Goal: Transaction & Acquisition: Purchase product/service

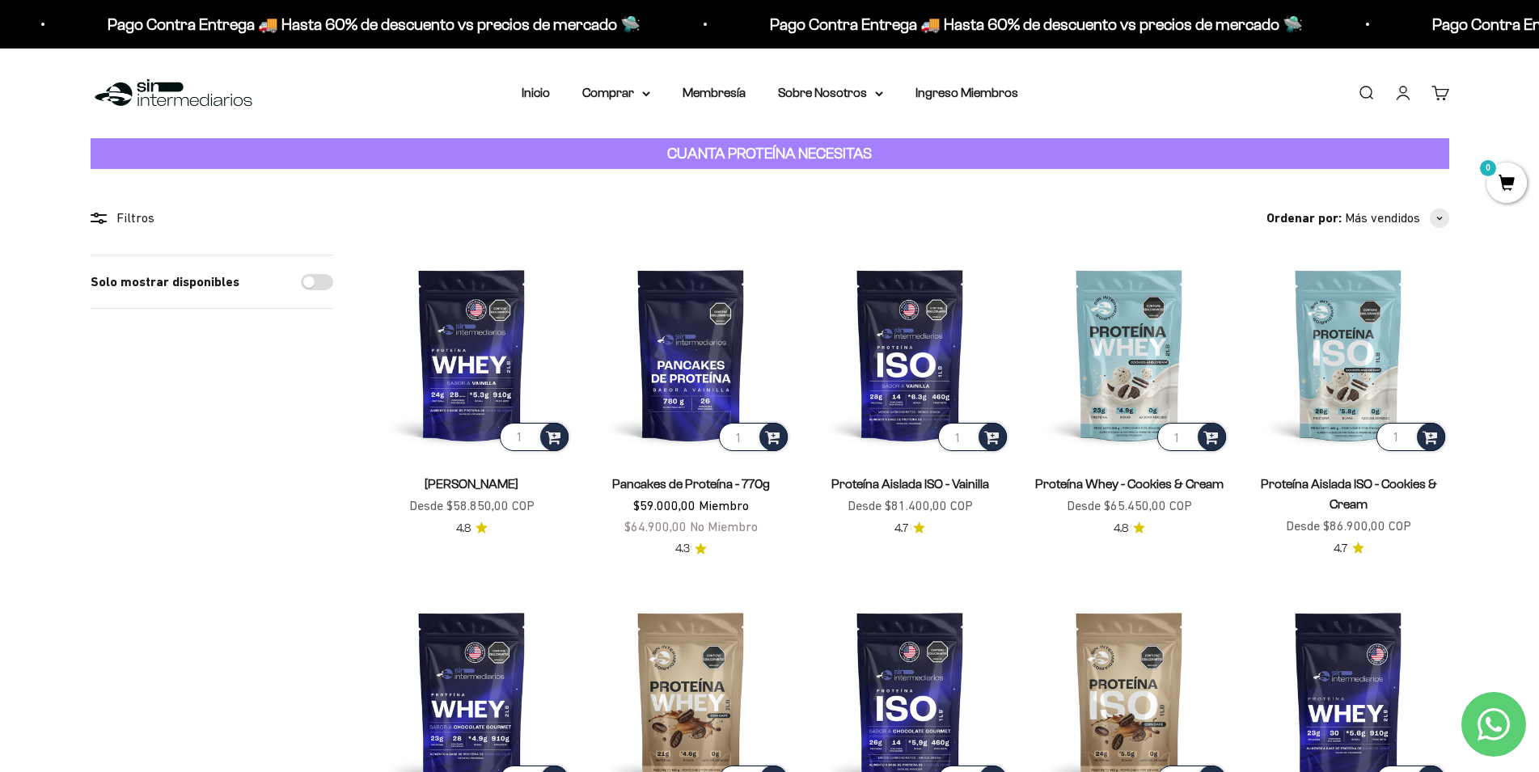
scroll to position [330, 0]
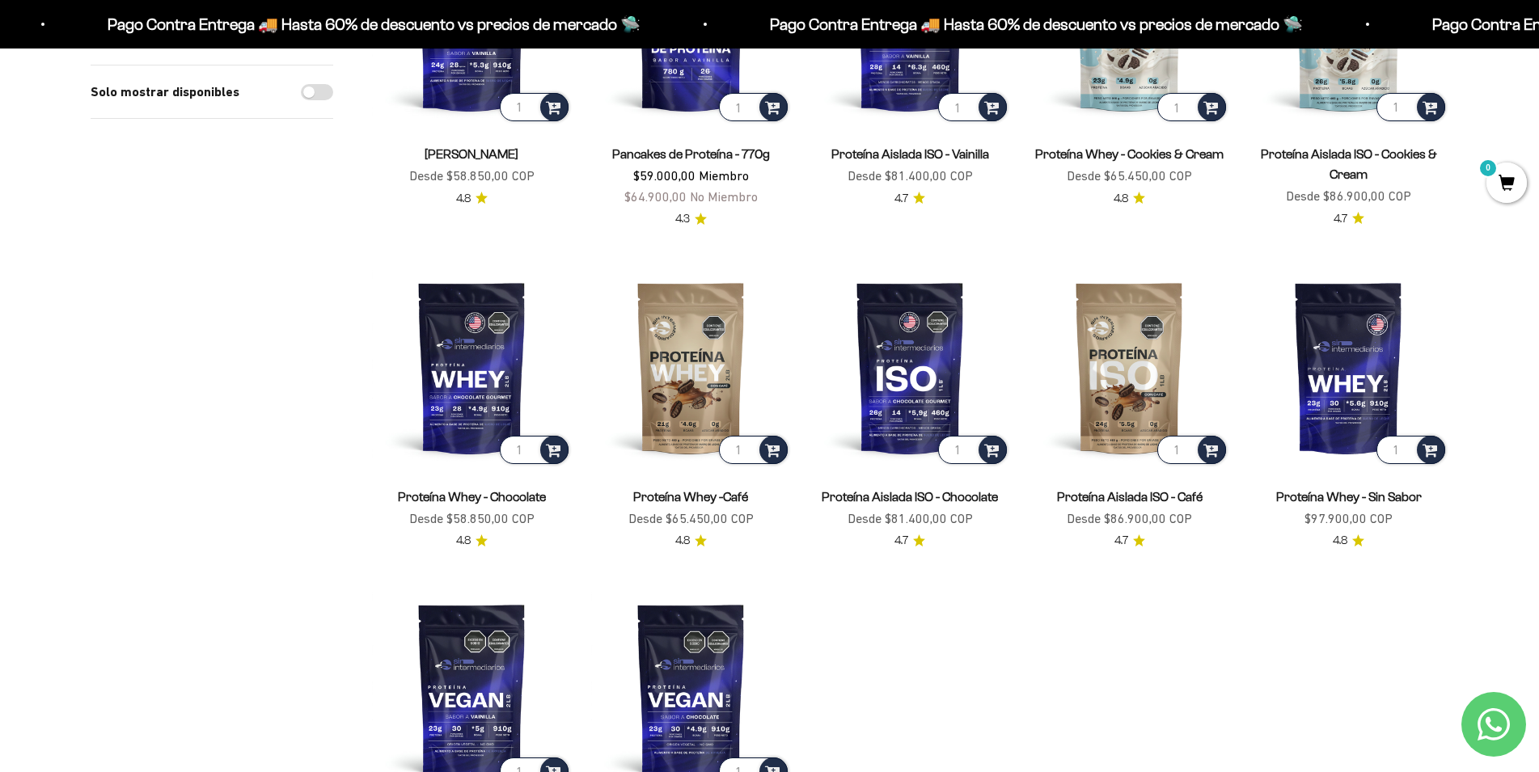
click at [1359, 495] on link "Proteína Whey - Sin Sabor" at bounding box center [1349, 497] width 146 height 14
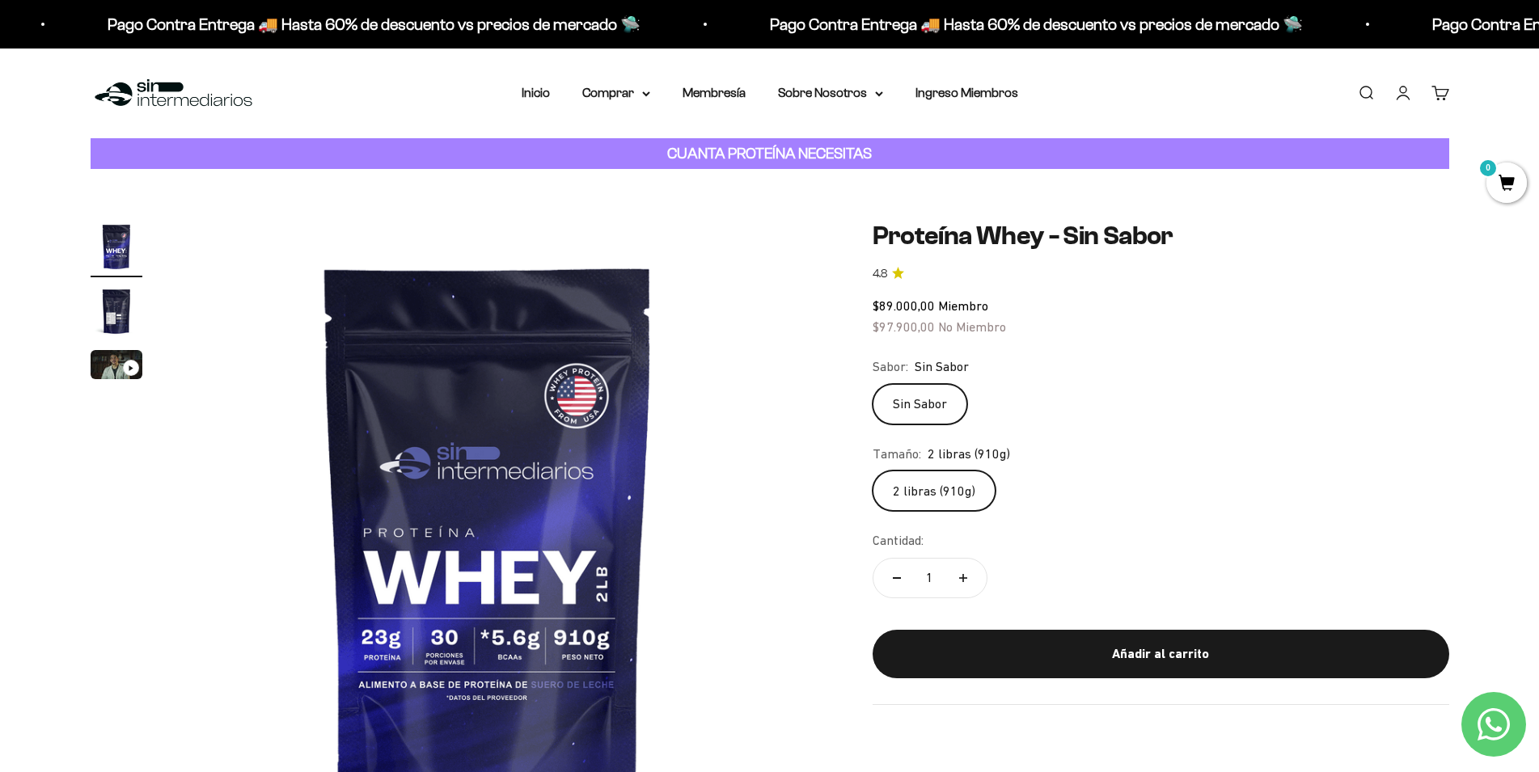
click at [114, 316] on img "Ir al artículo 2" at bounding box center [117, 312] width 52 height 52
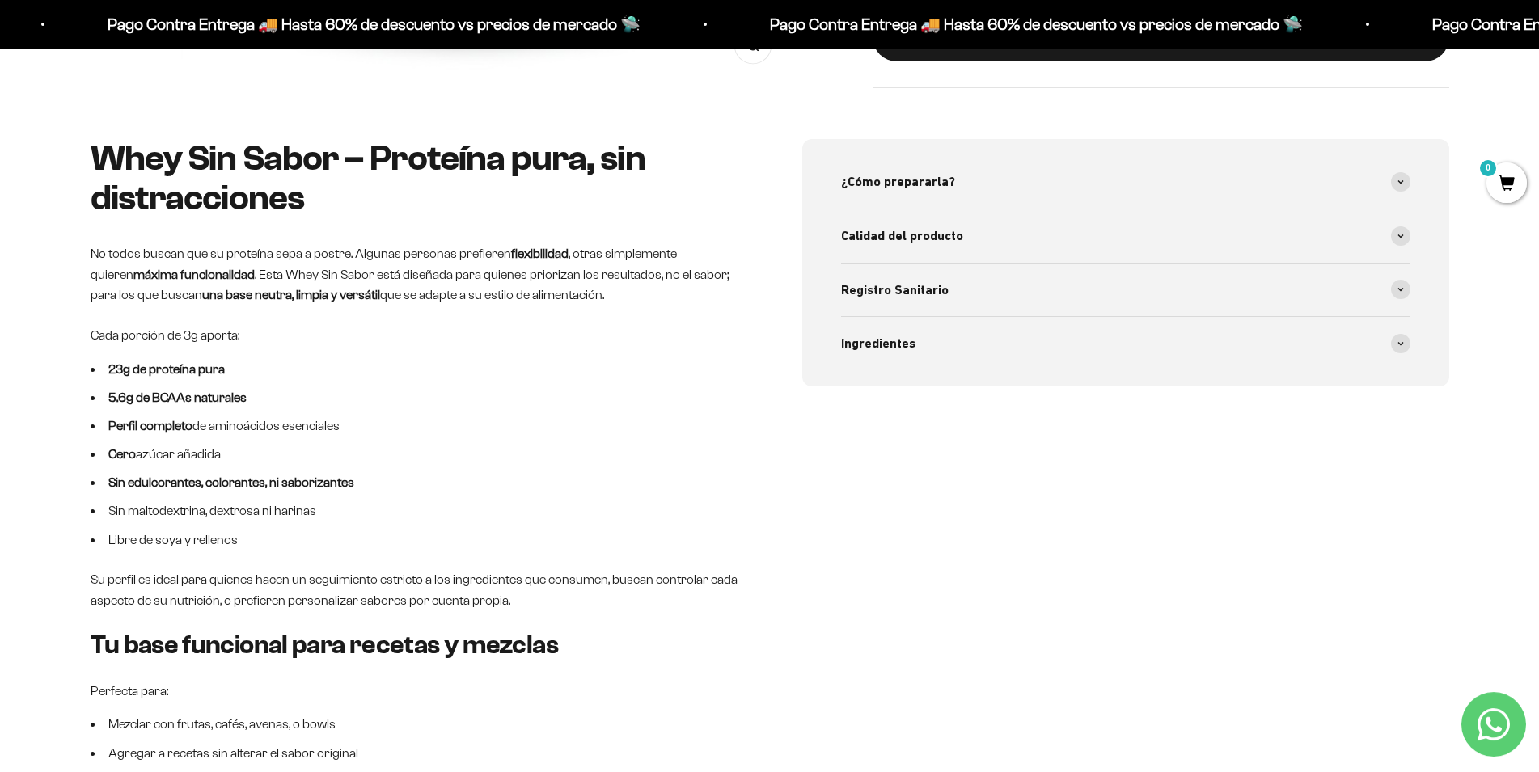
scroll to position [685, 0]
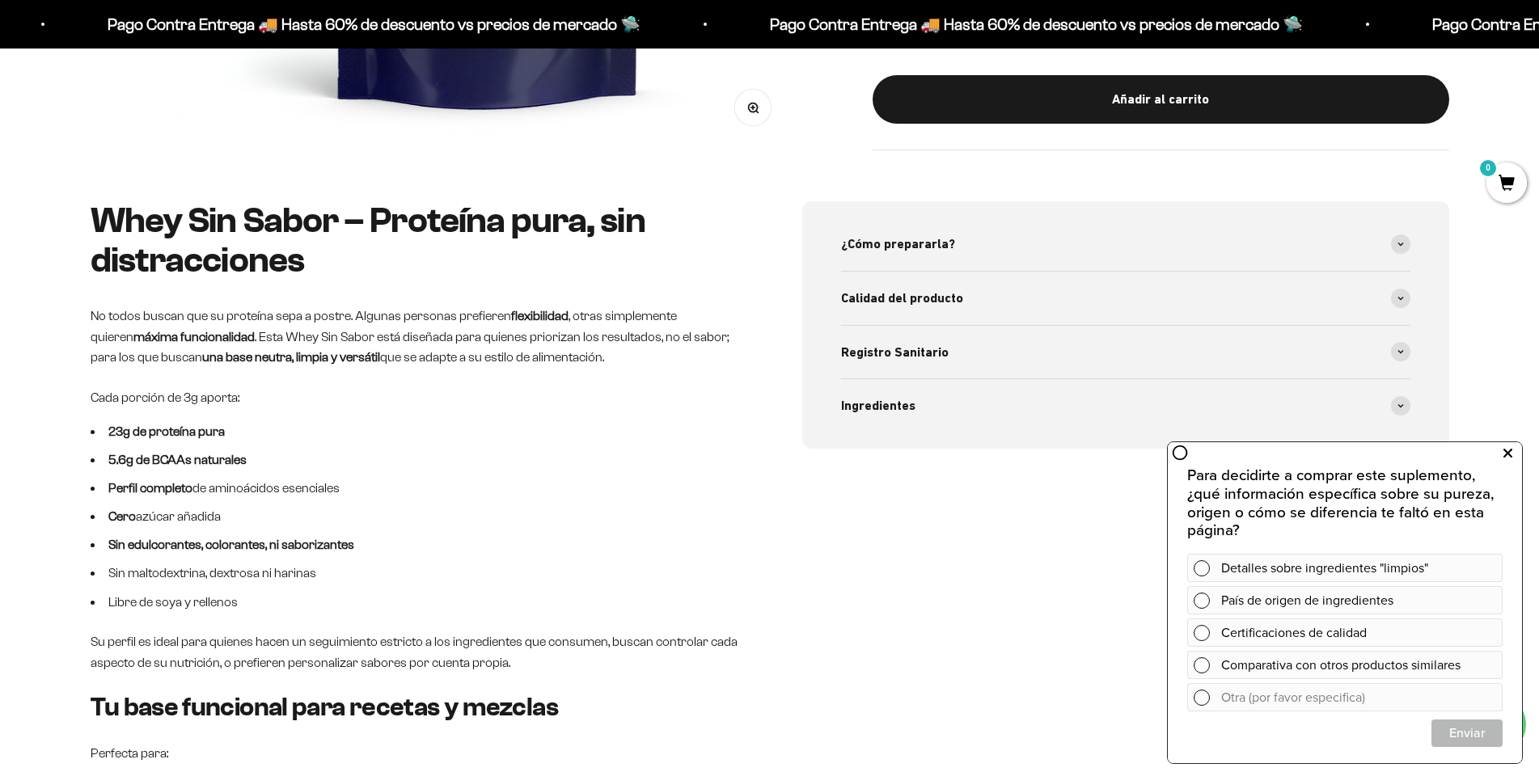
click at [1513, 444] on button at bounding box center [1507, 454] width 29 height 26
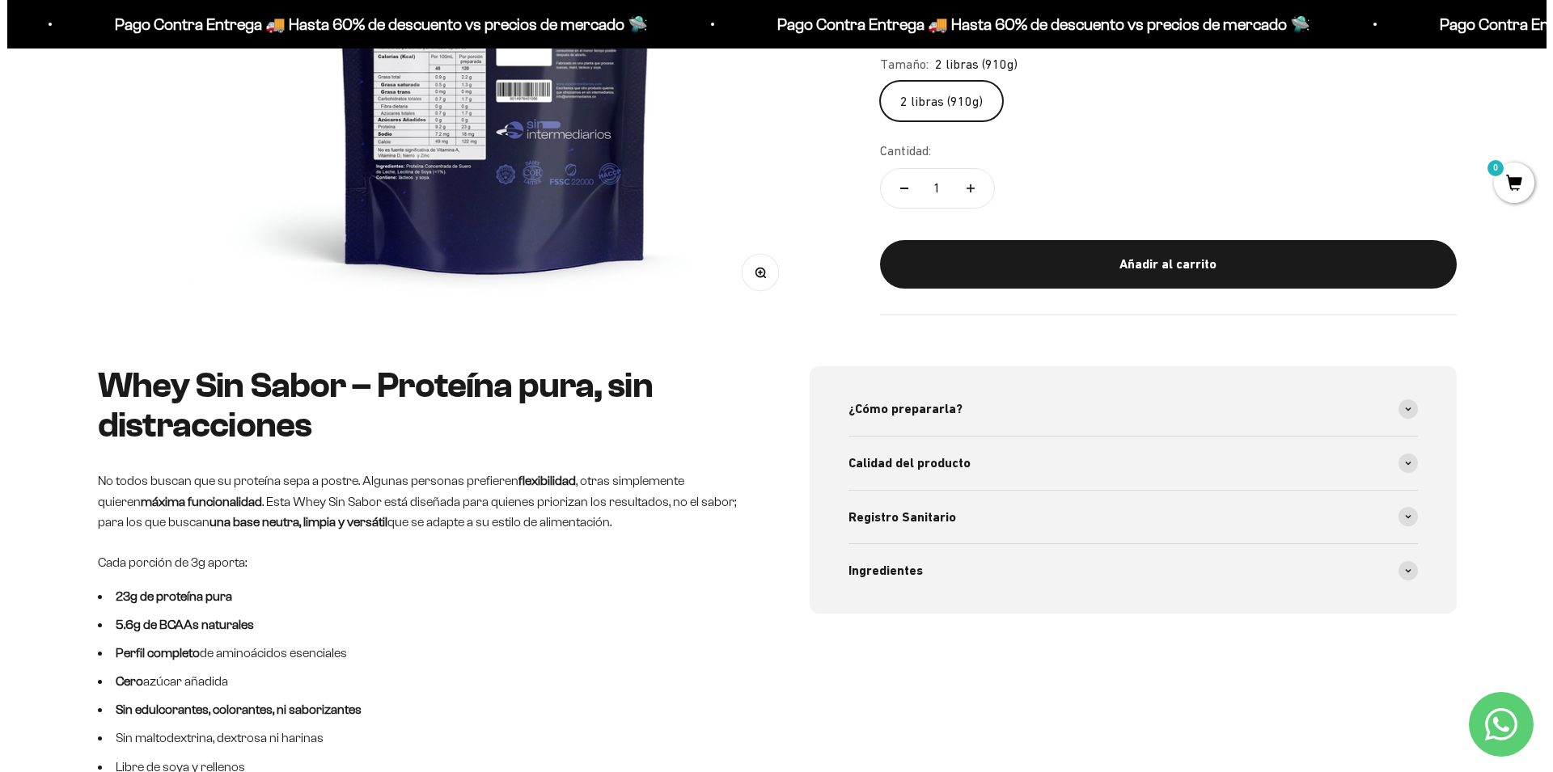
scroll to position [190, 0]
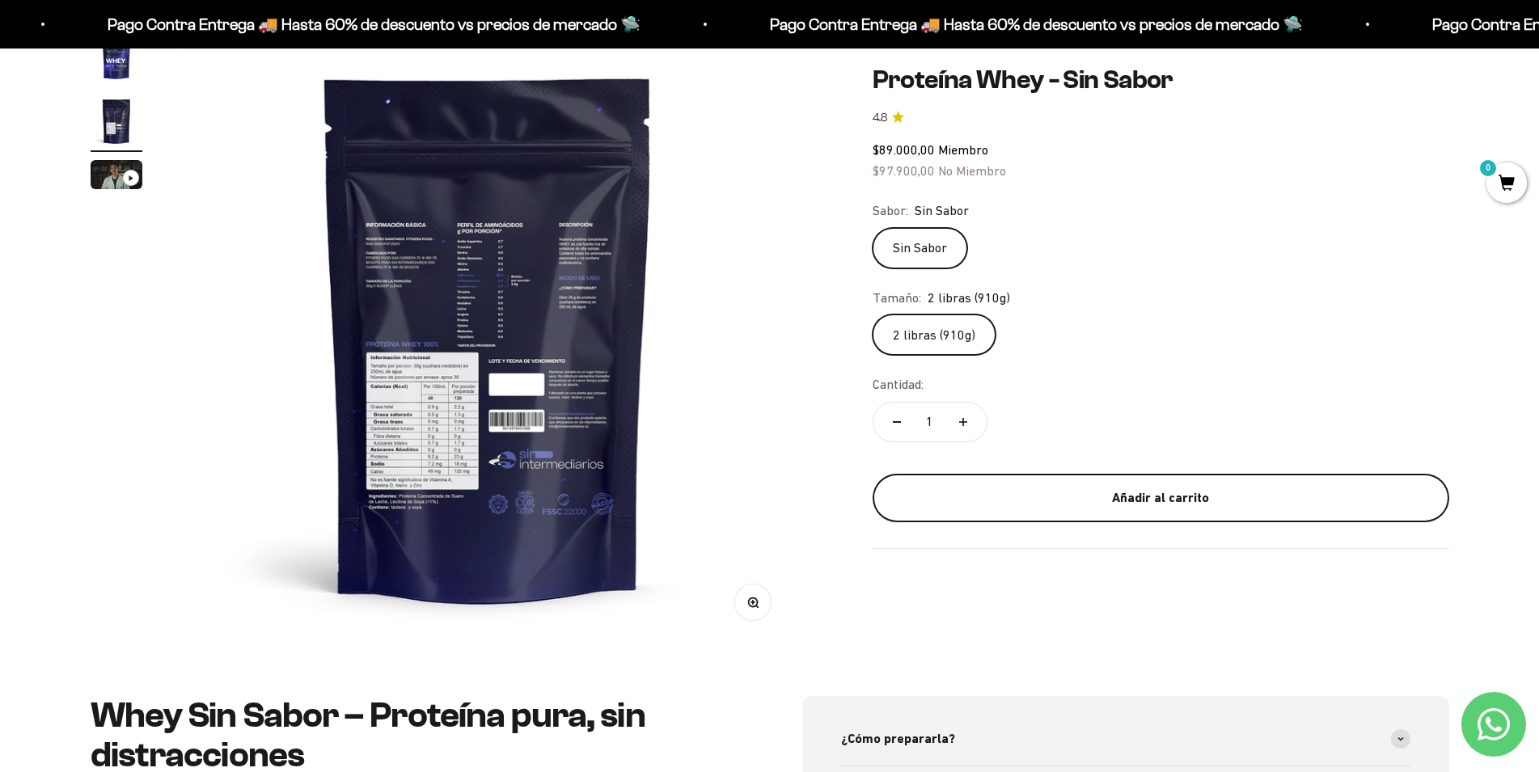
click at [1093, 502] on div "Añadir al carrito" at bounding box center [1161, 498] width 512 height 21
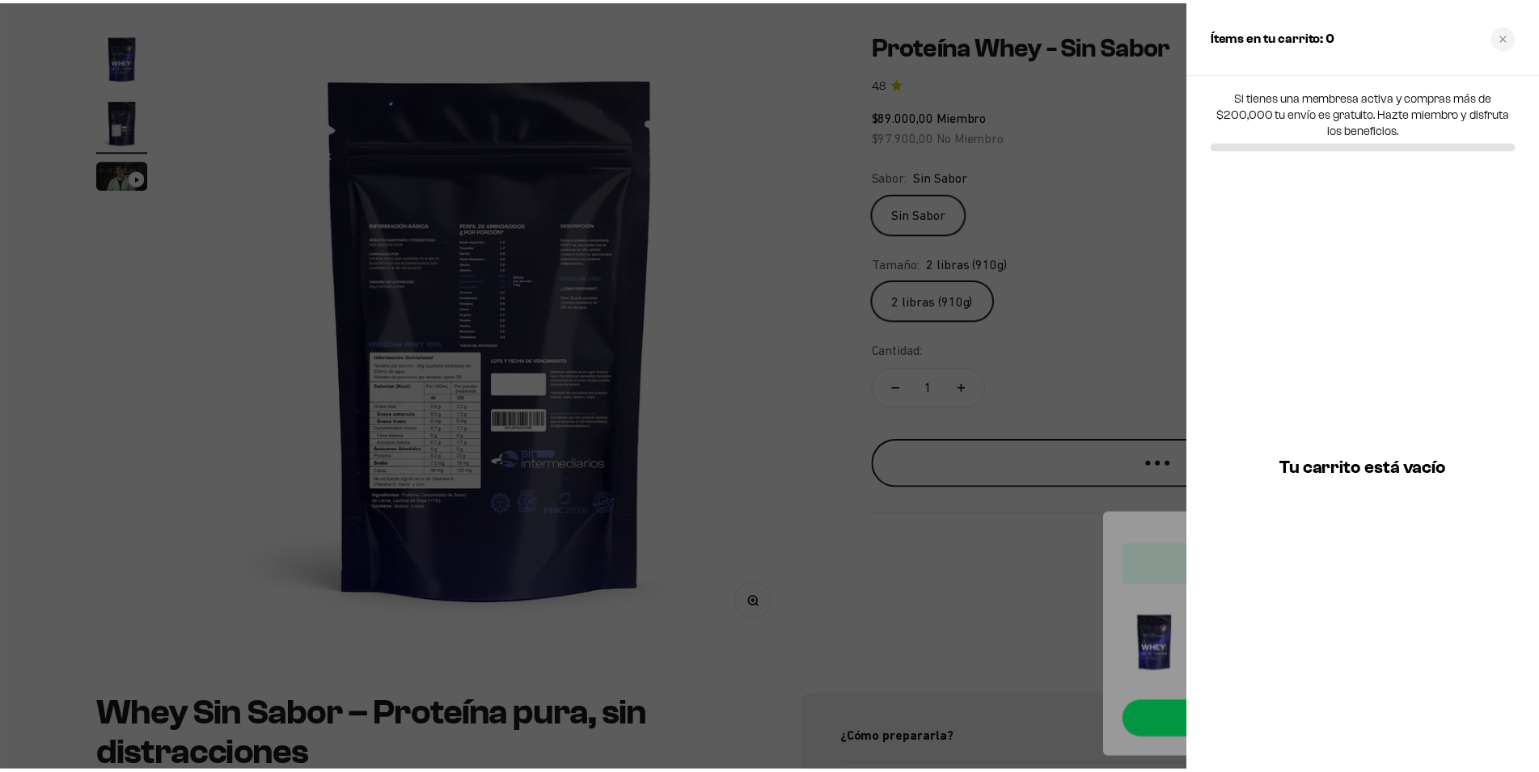
scroll to position [0, 633]
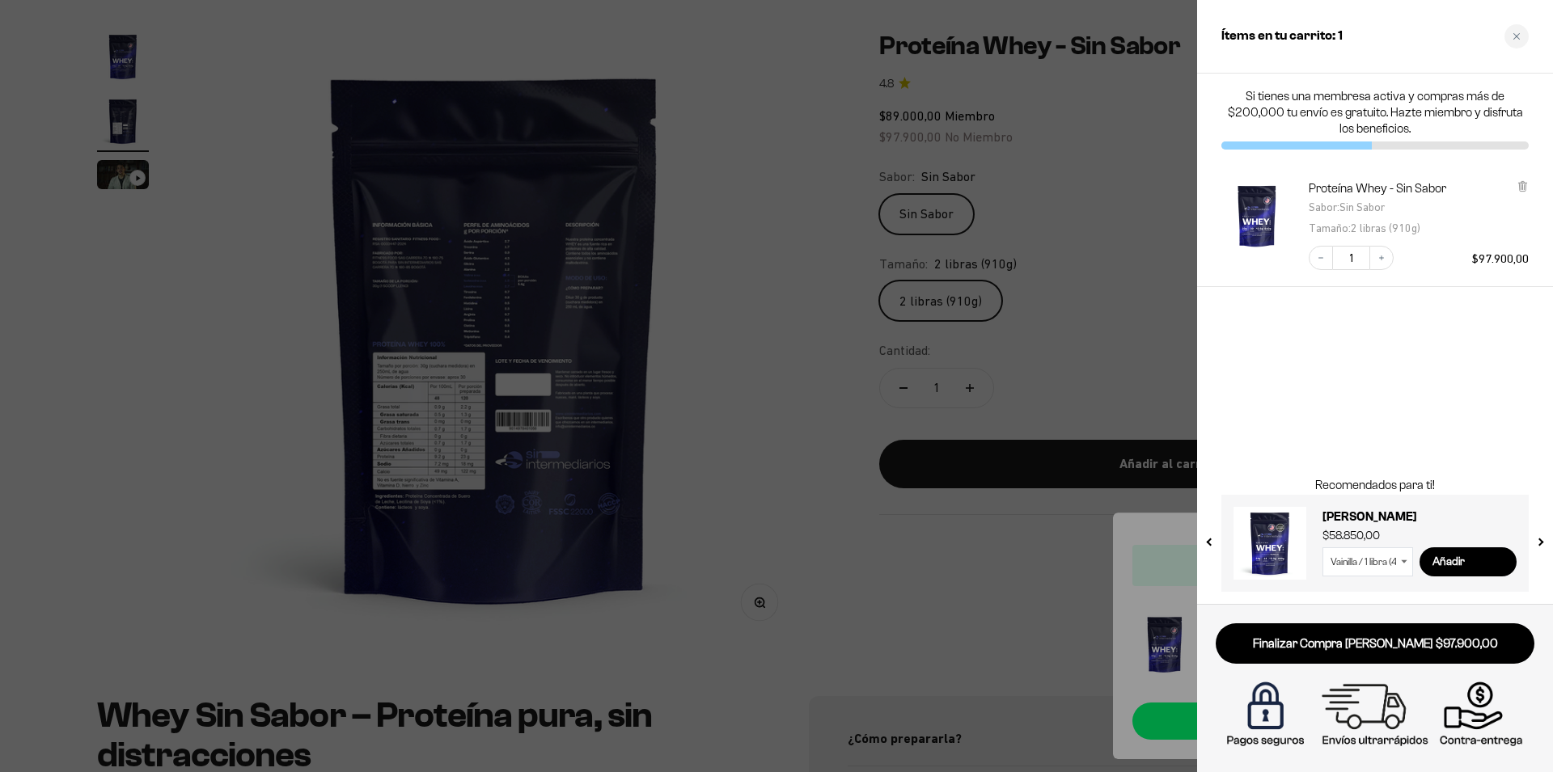
click at [927, 580] on div at bounding box center [776, 386] width 1553 height 772
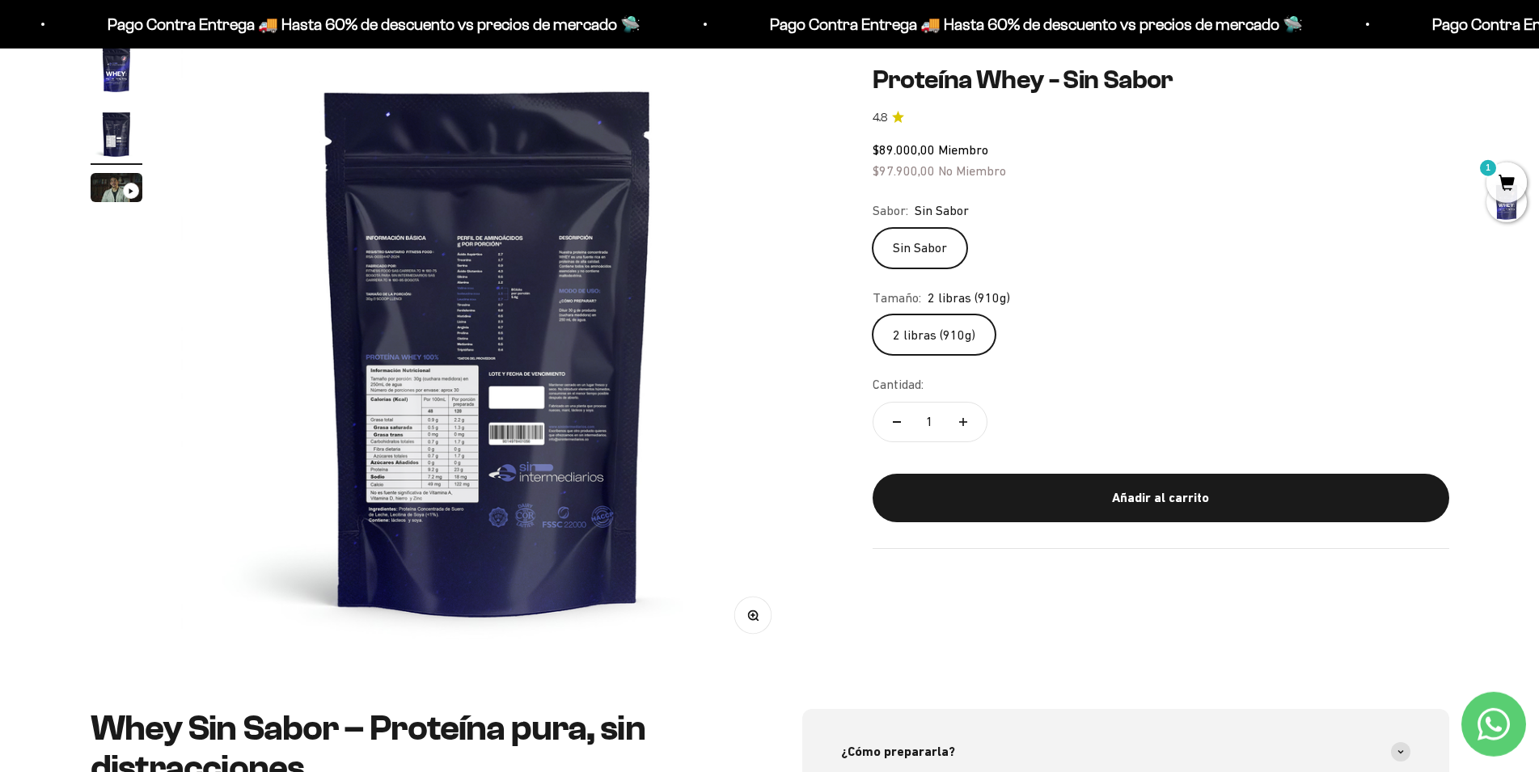
scroll to position [106, 0]
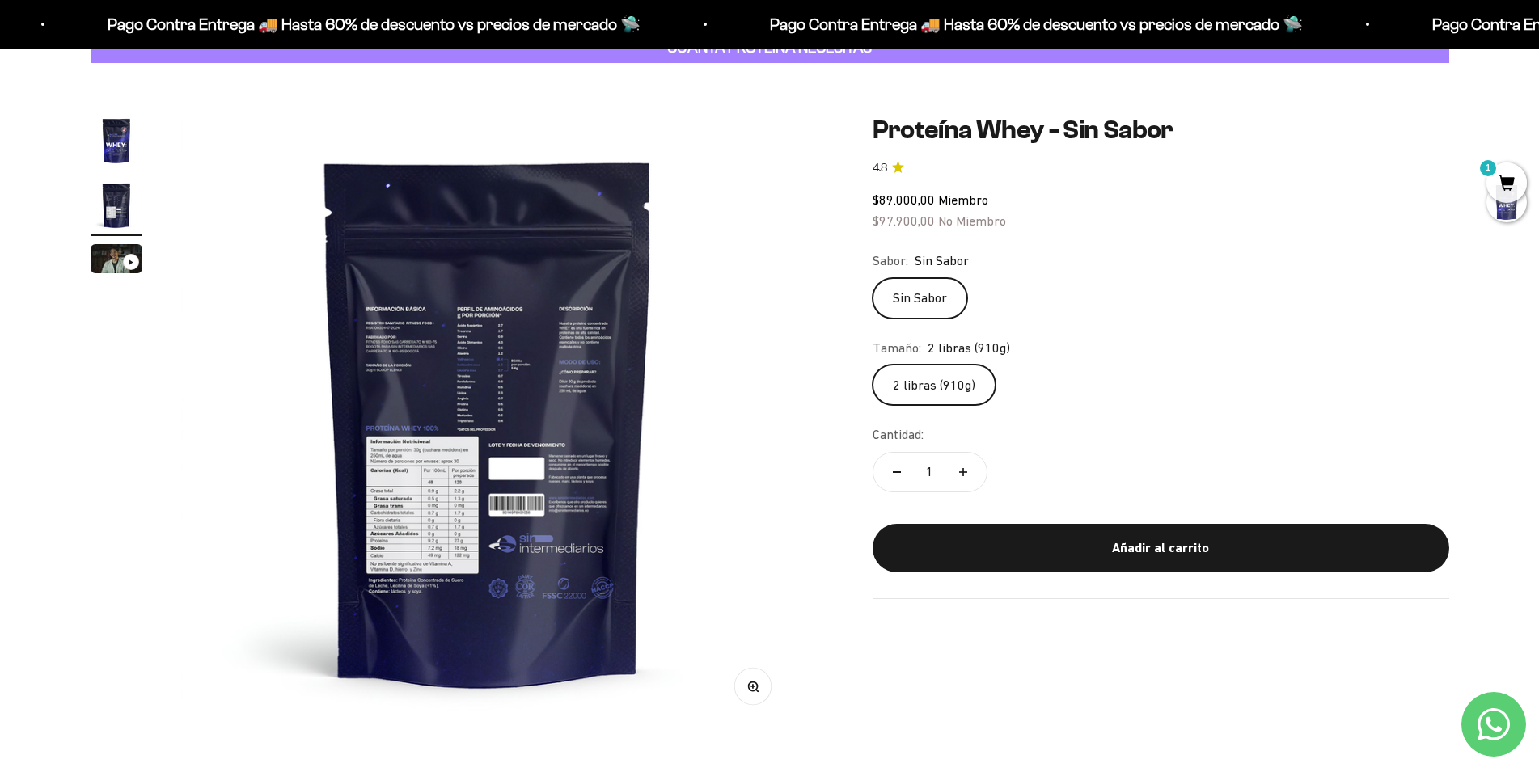
click at [752, 682] on circle "button" at bounding box center [752, 686] width 9 height 9
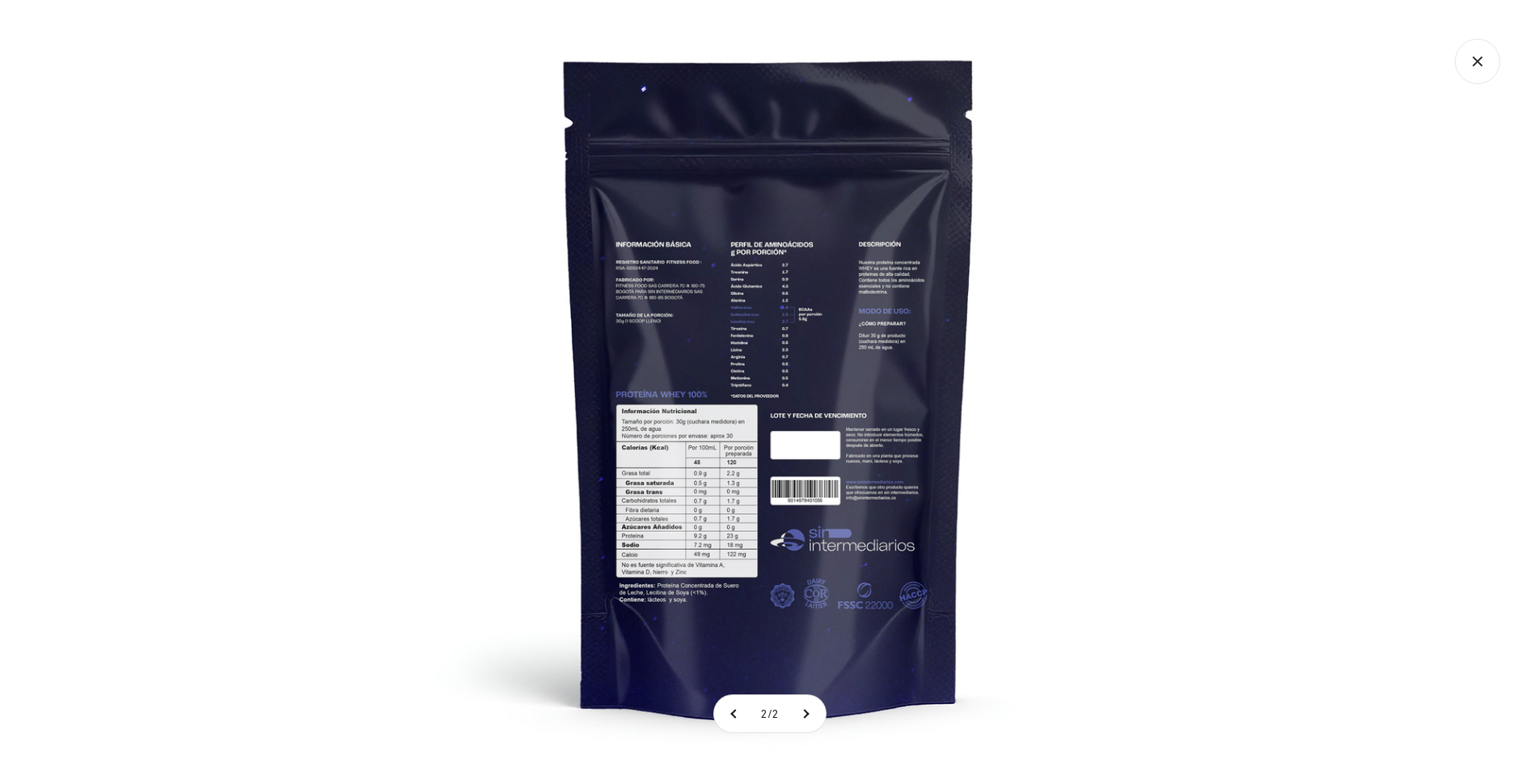
click at [712, 277] on img at bounding box center [769, 386] width 772 height 772
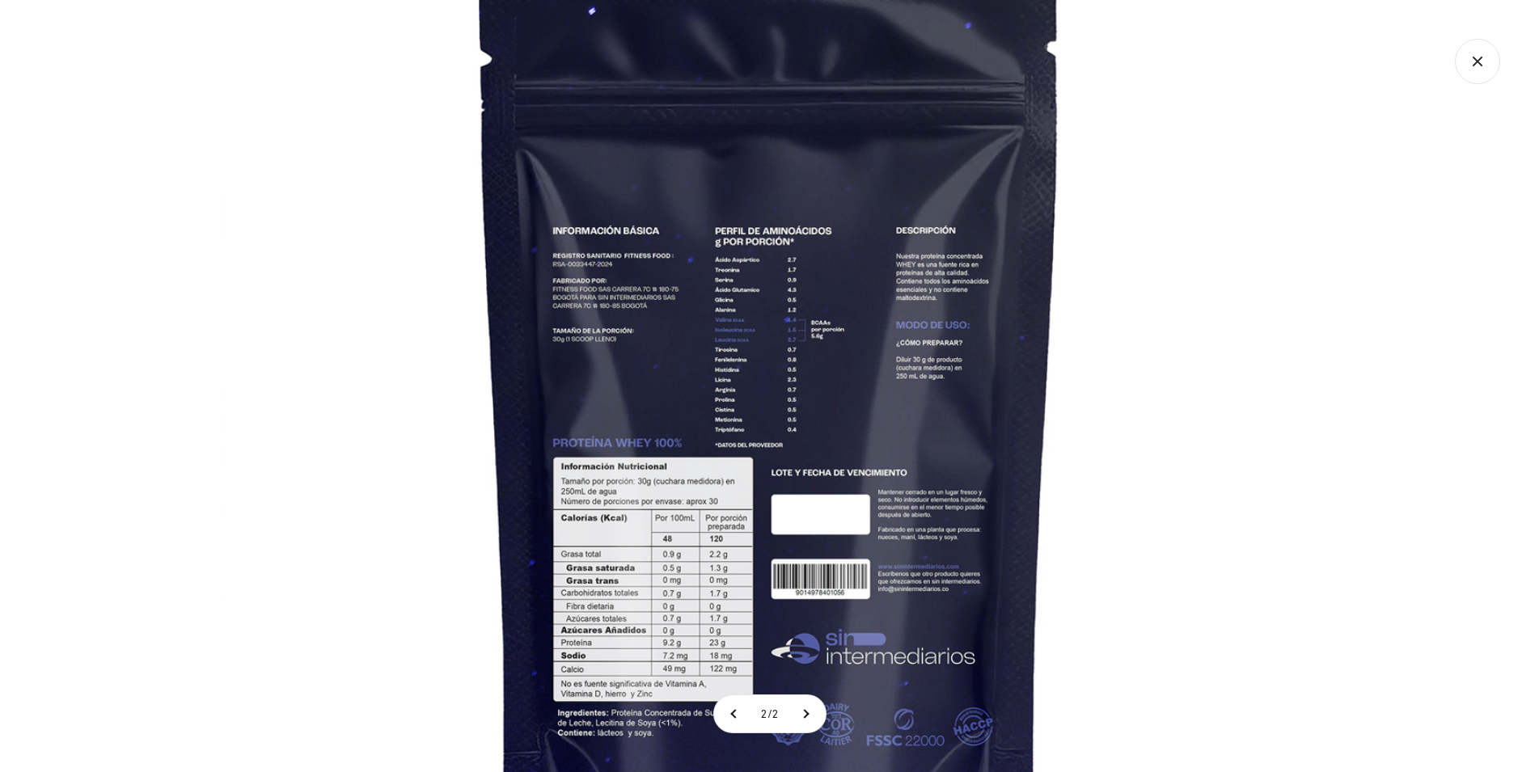
click at [712, 277] on img at bounding box center [770, 431] width 1092 height 1092
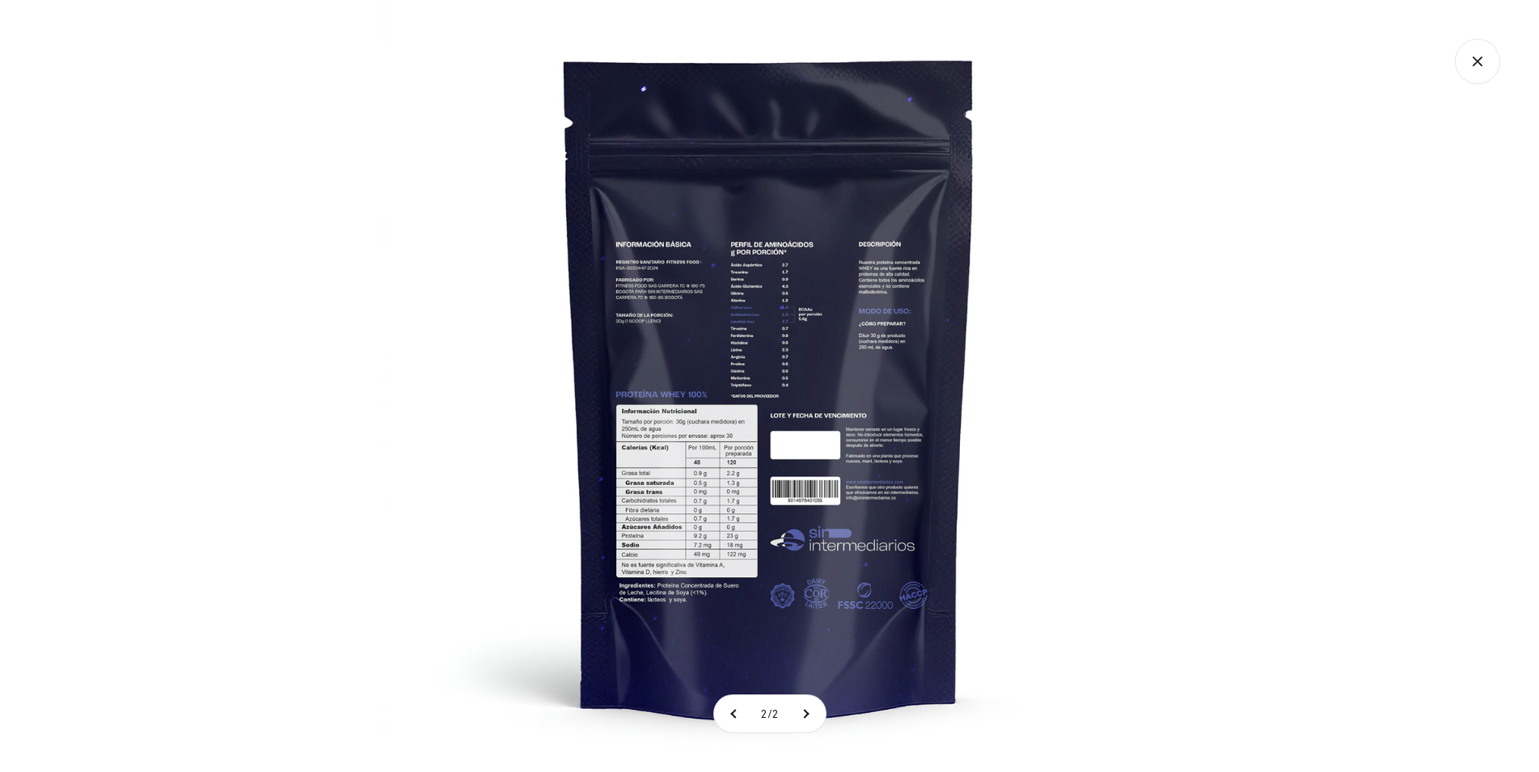
click at [712, 277] on img at bounding box center [769, 386] width 772 height 772
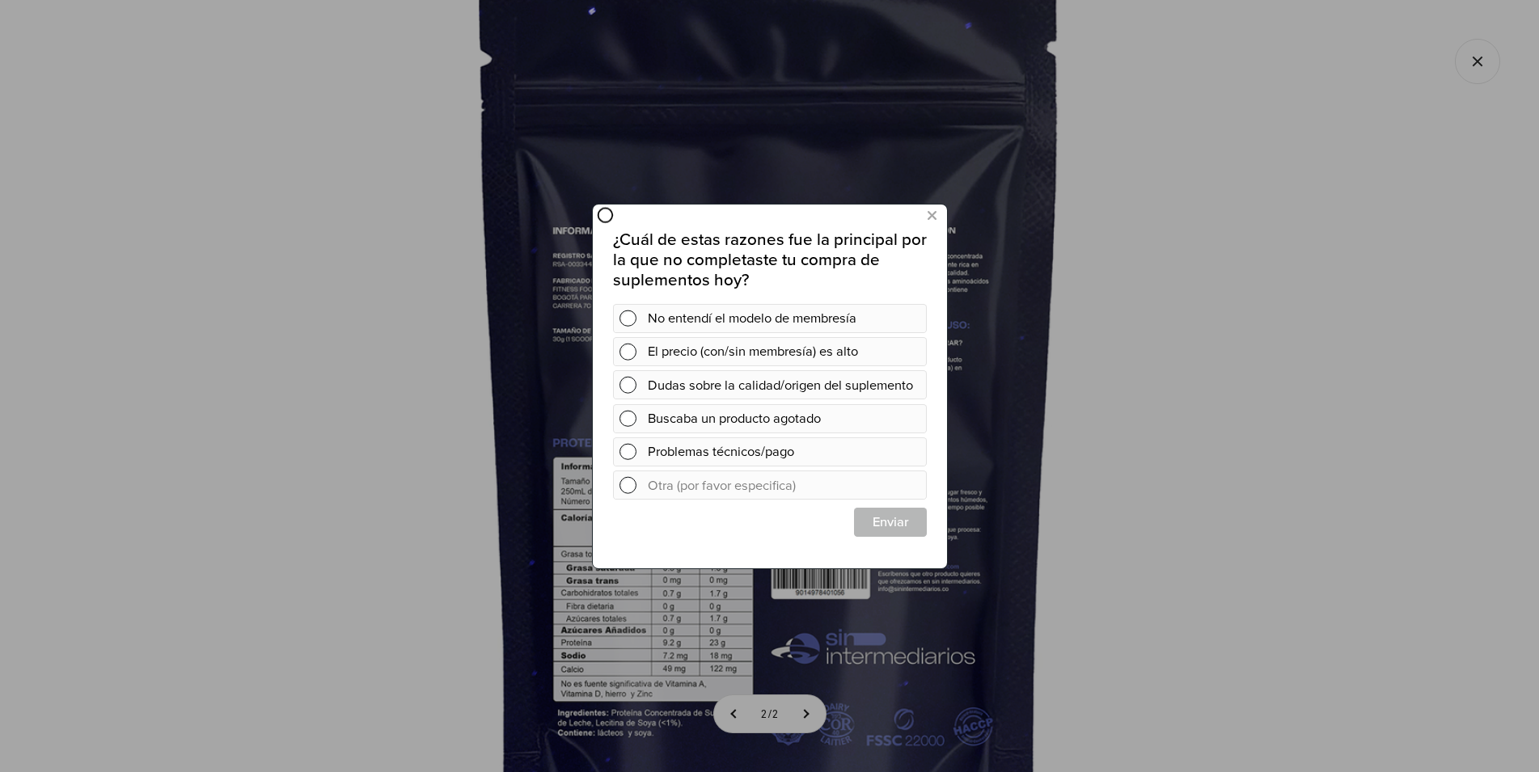
click at [1471, 53] on div at bounding box center [769, 386] width 1539 height 772
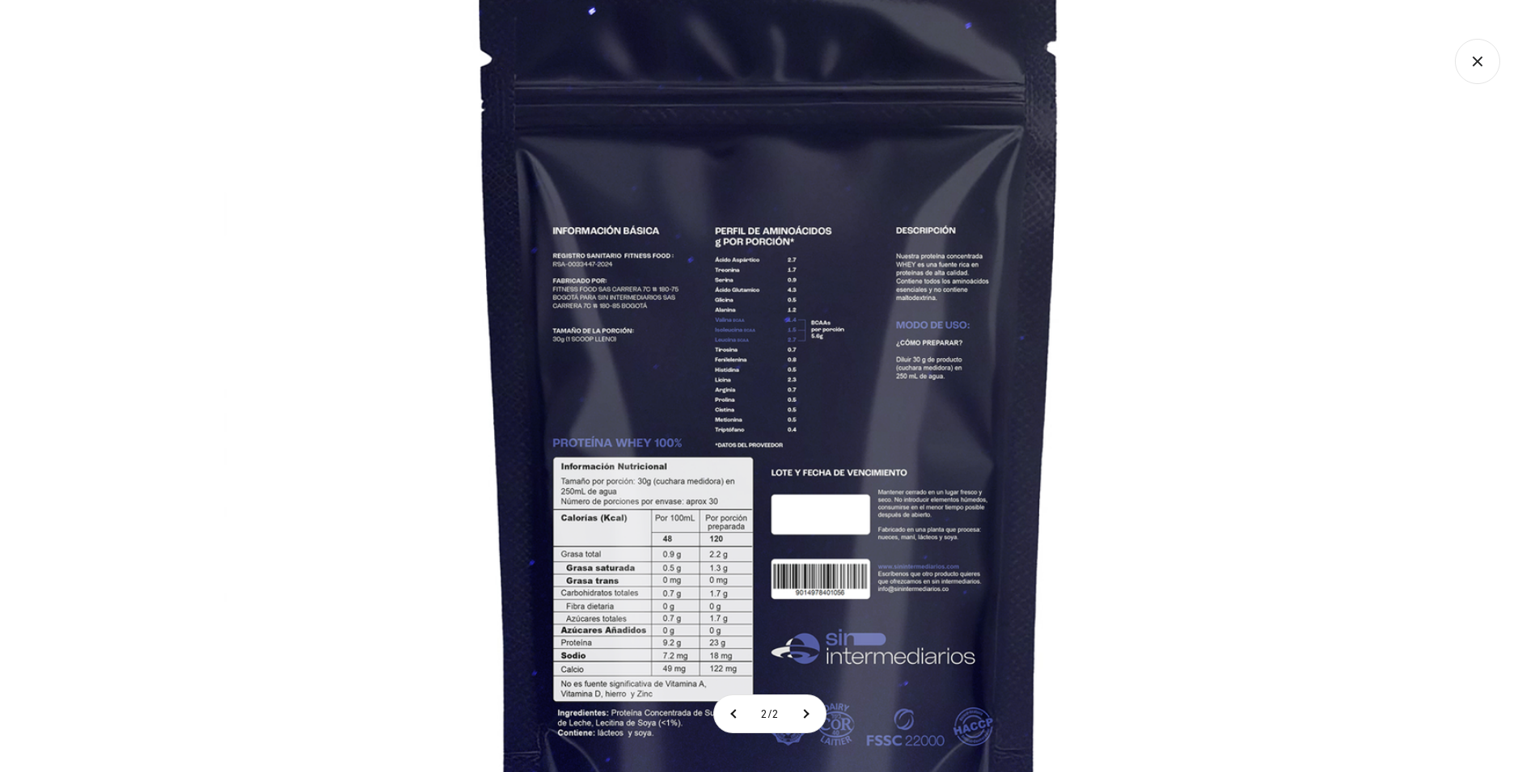
click at [1471, 60] on icon "Cerrar galería" at bounding box center [1477, 61] width 45 height 45
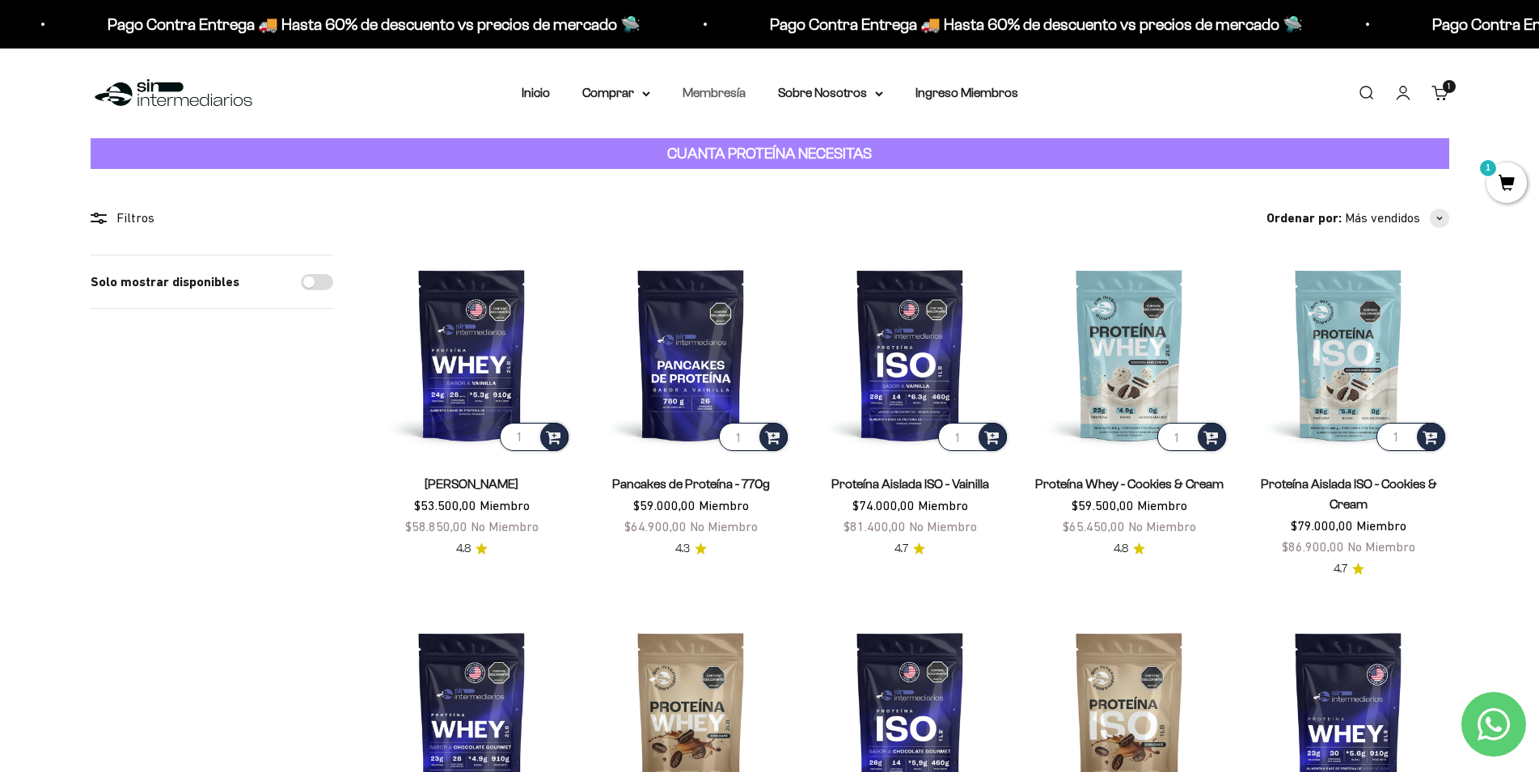
click at [719, 96] on link "Membresía" at bounding box center [714, 93] width 63 height 14
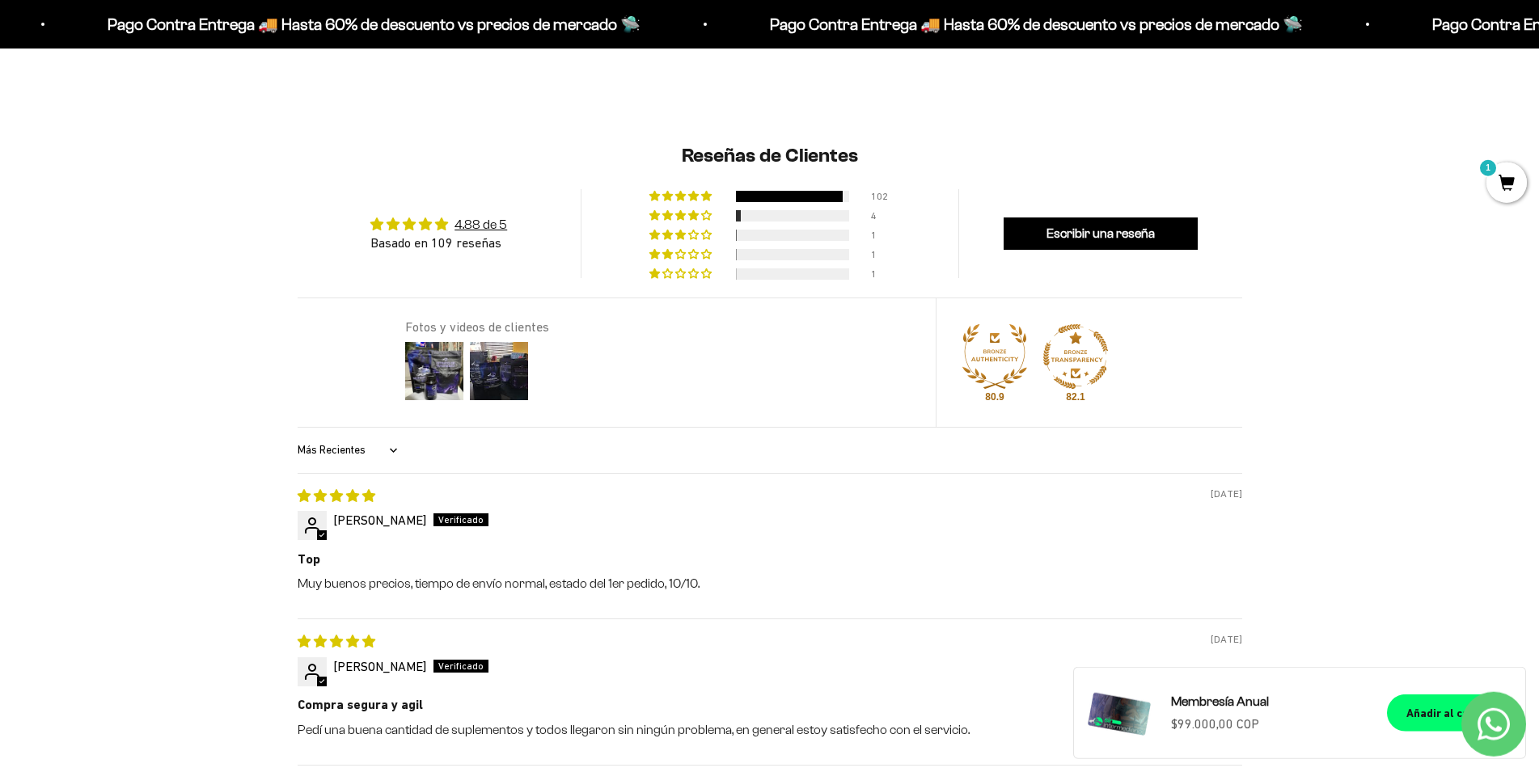
scroll to position [1320, 0]
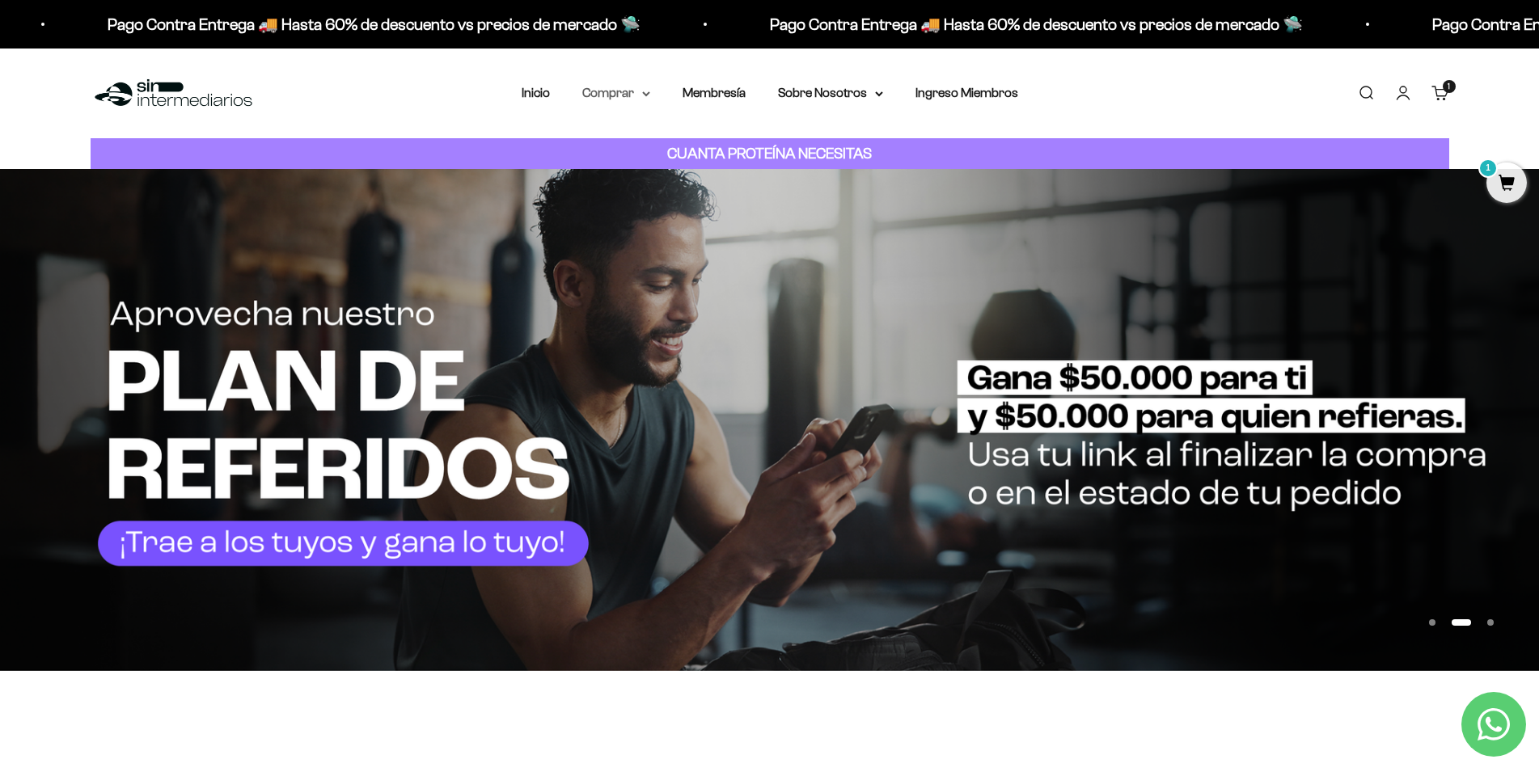
click at [596, 93] on summary "Comprar" at bounding box center [616, 93] width 68 height 21
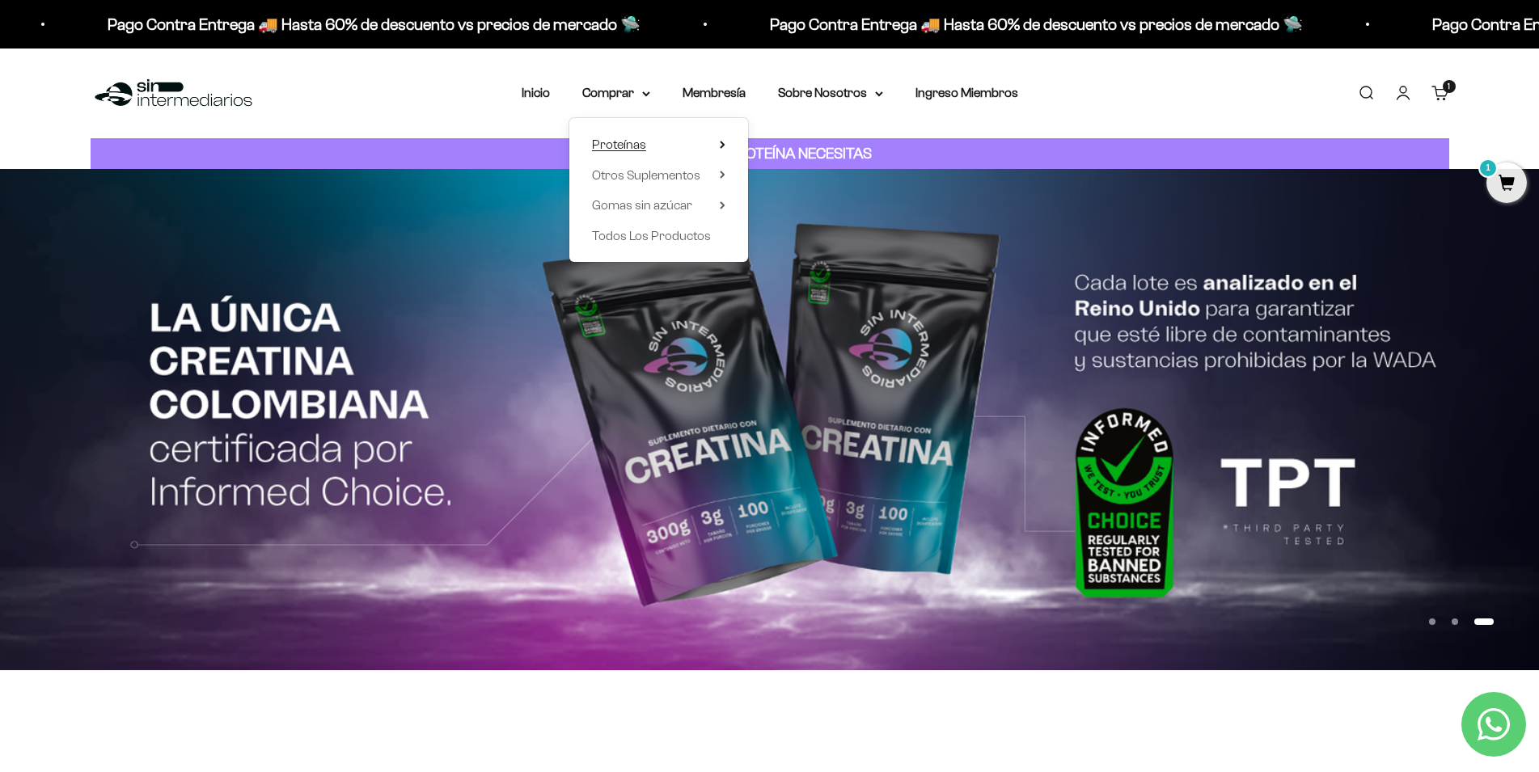
click at [706, 150] on summary "Proteínas" at bounding box center [658, 144] width 133 height 21
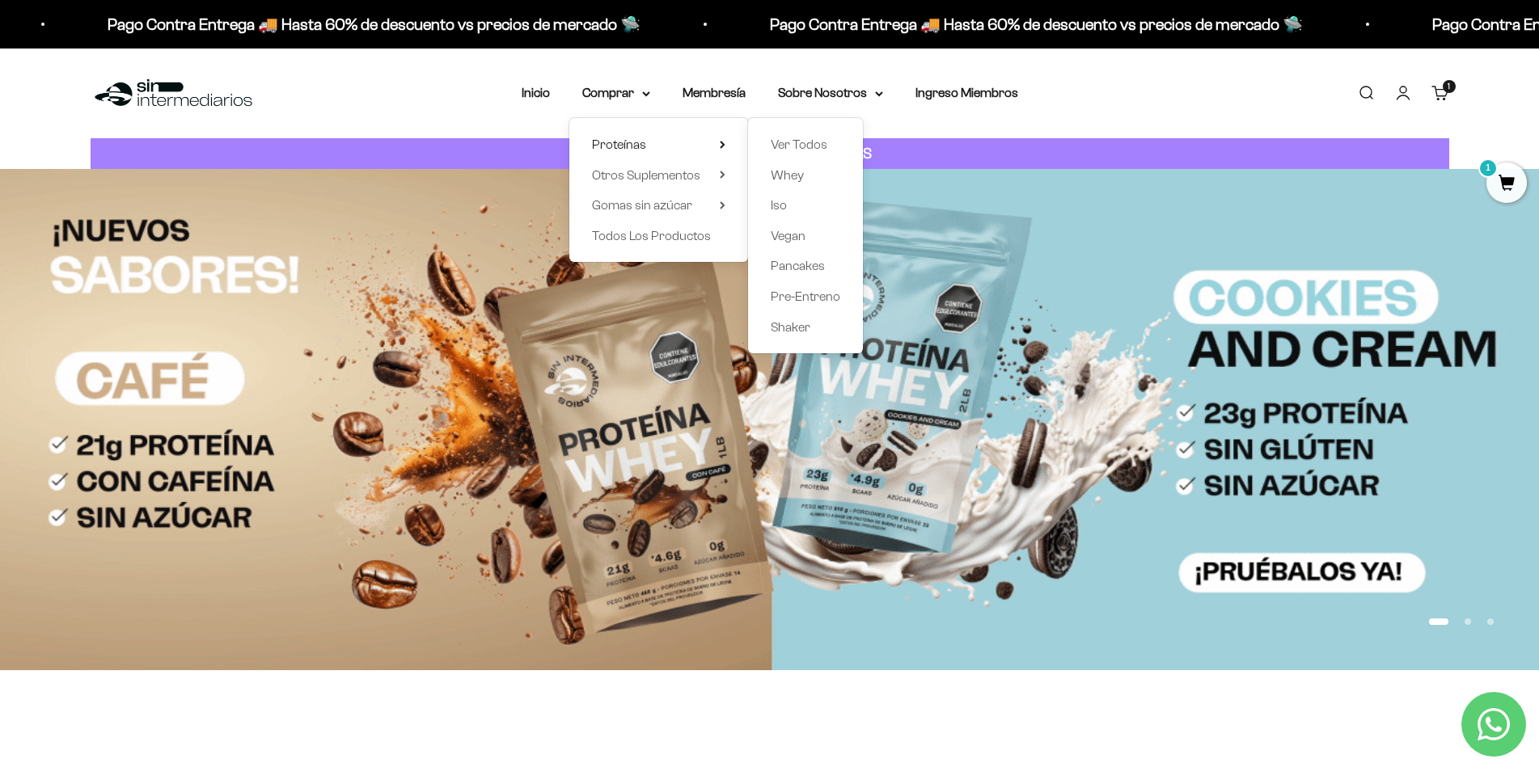
click at [807, 131] on div "Ver Todos Whey Iso Vegan Pancakes Pre-Entreno Shaker" at bounding box center [805, 235] width 115 height 235
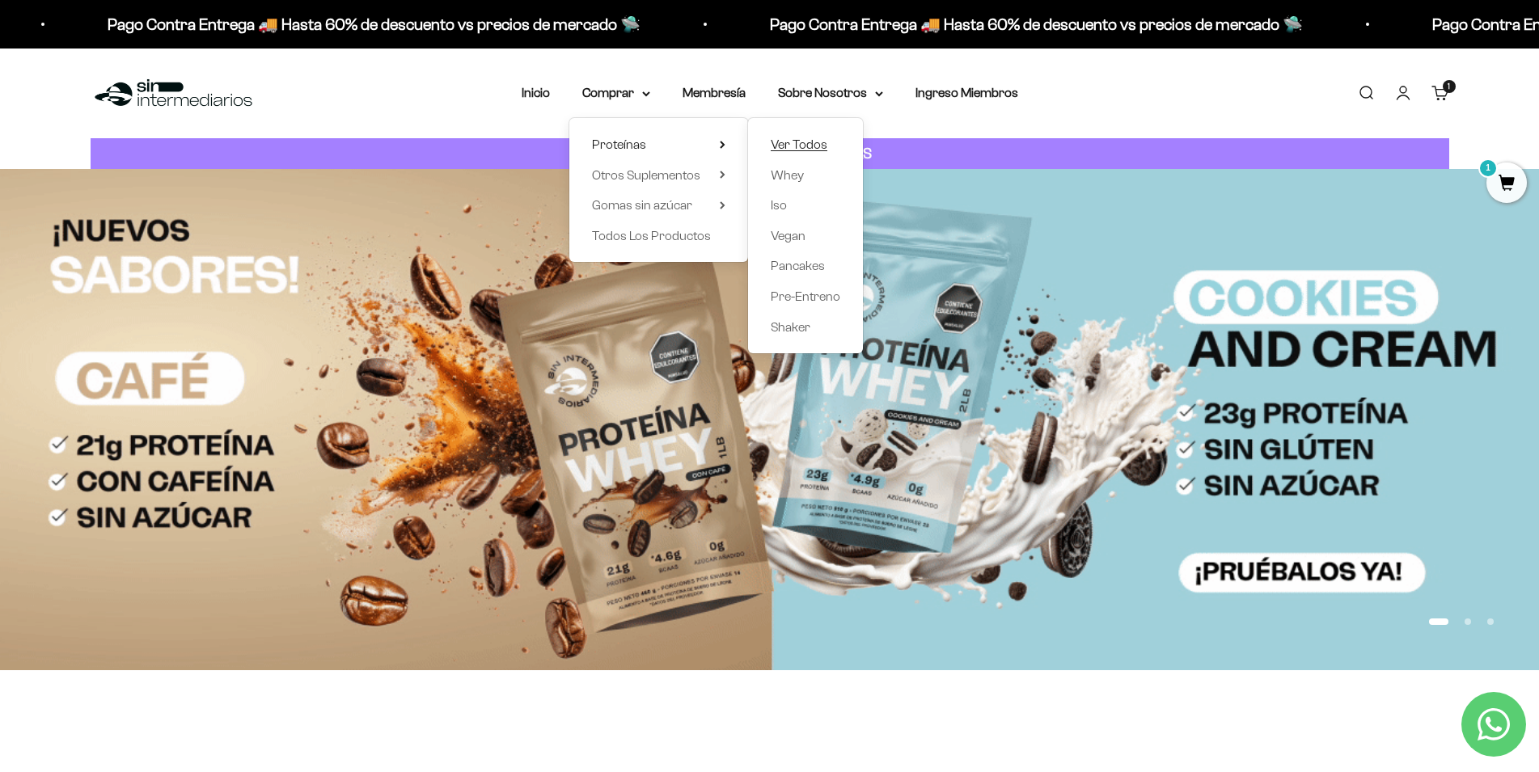
click at [806, 142] on span "Ver Todos" at bounding box center [799, 145] width 57 height 14
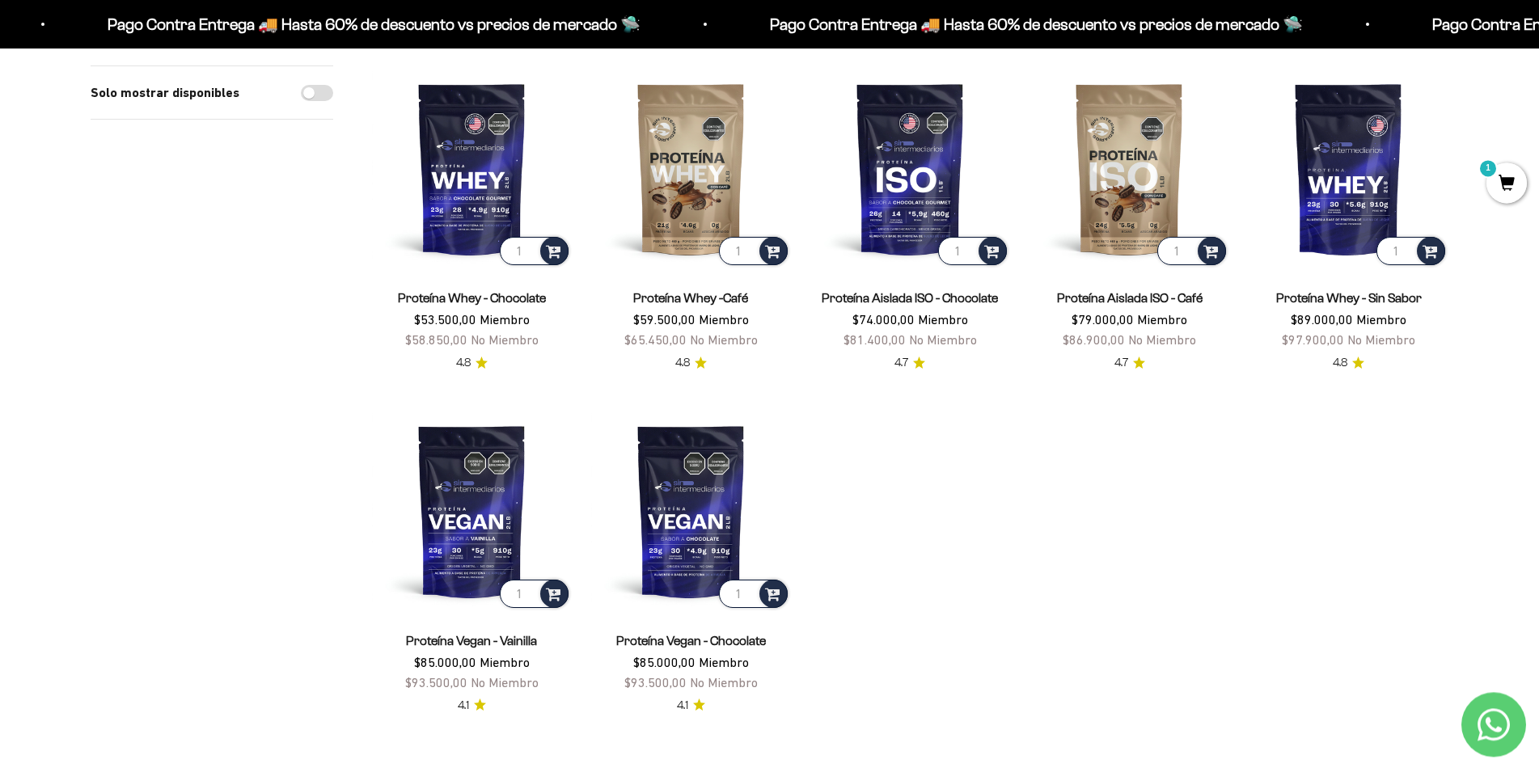
scroll to position [578, 0]
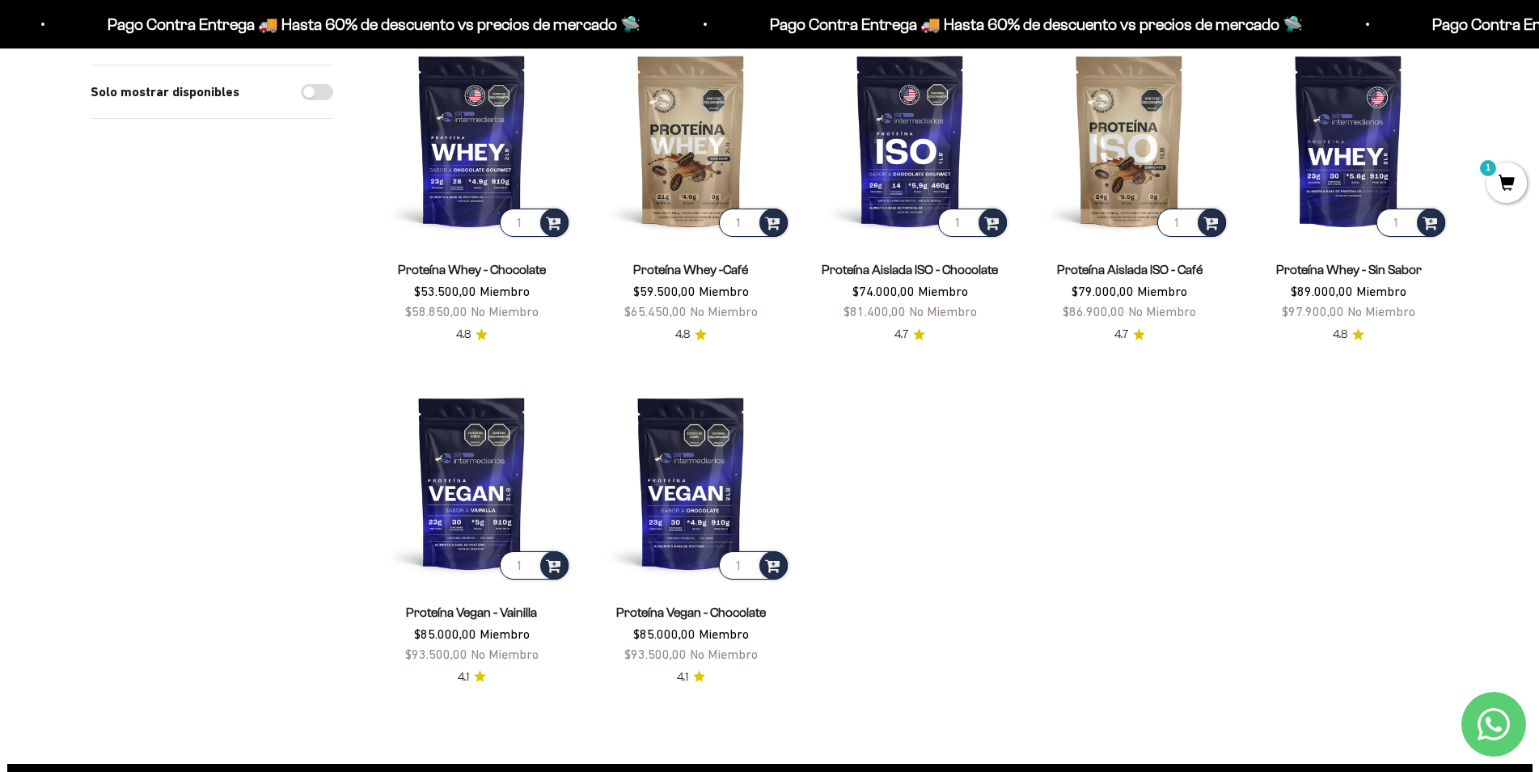
click at [661, 610] on link "Proteína Vegan - Chocolate" at bounding box center [691, 613] width 150 height 14
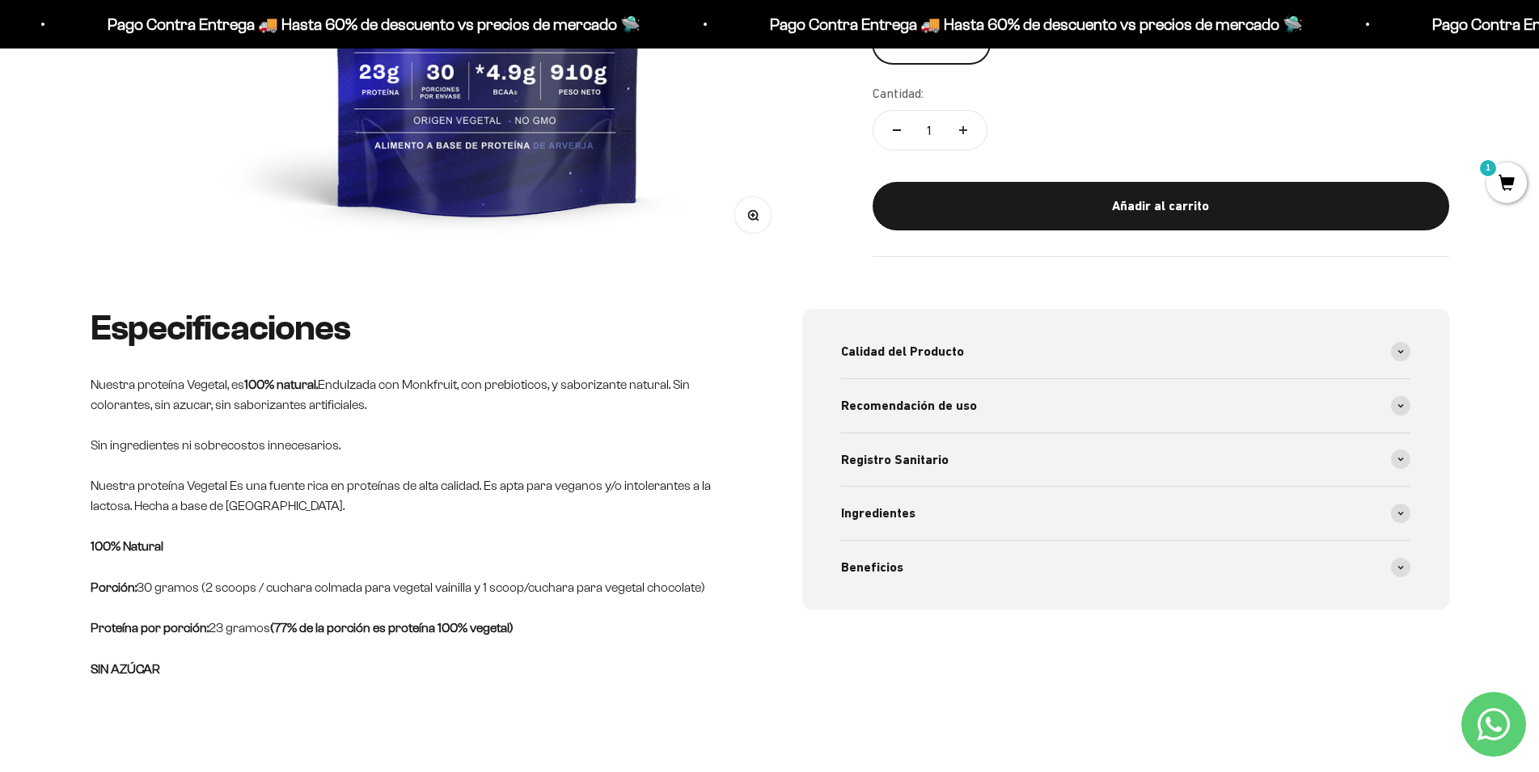
scroll to position [248, 0]
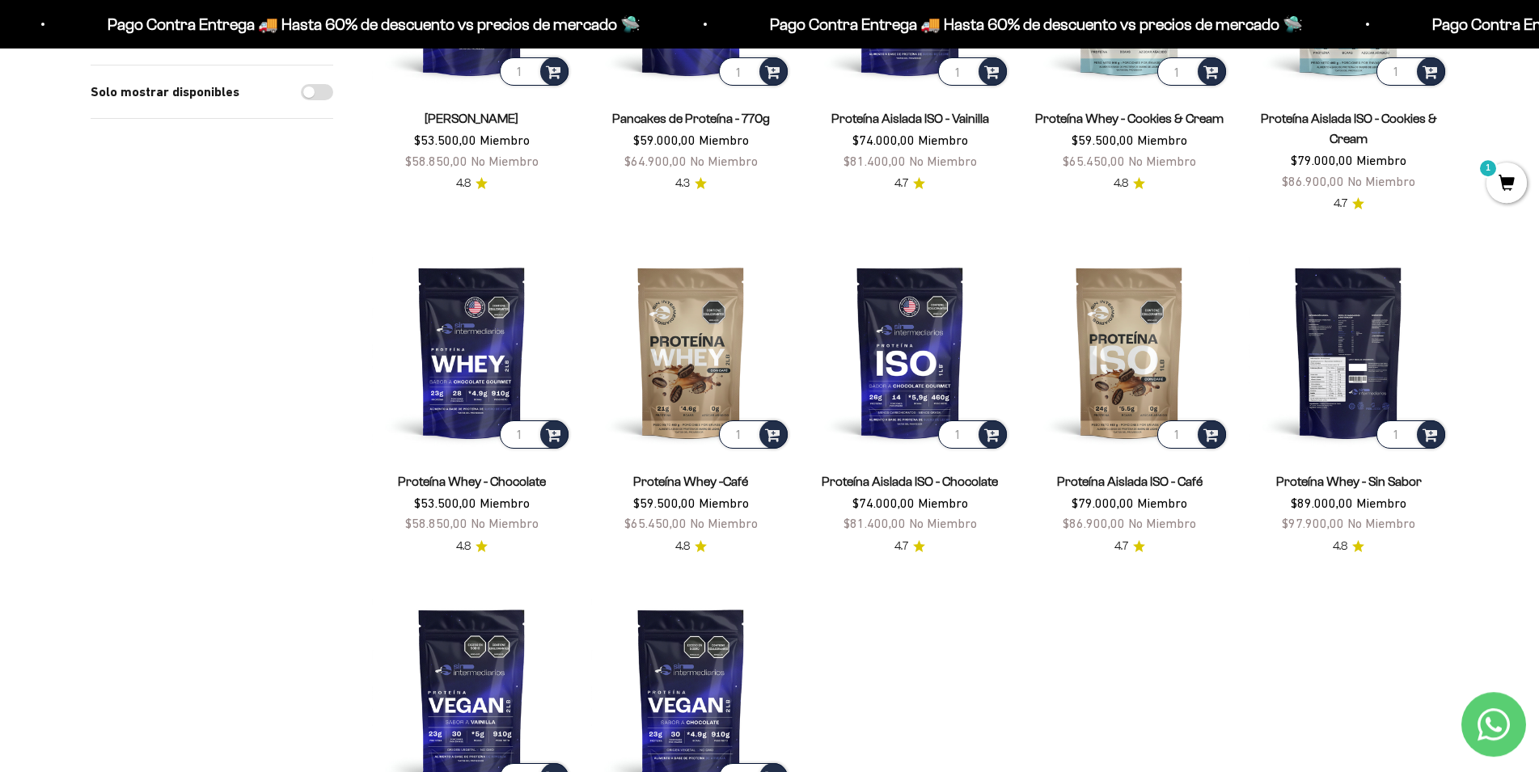
scroll to position [248, 0]
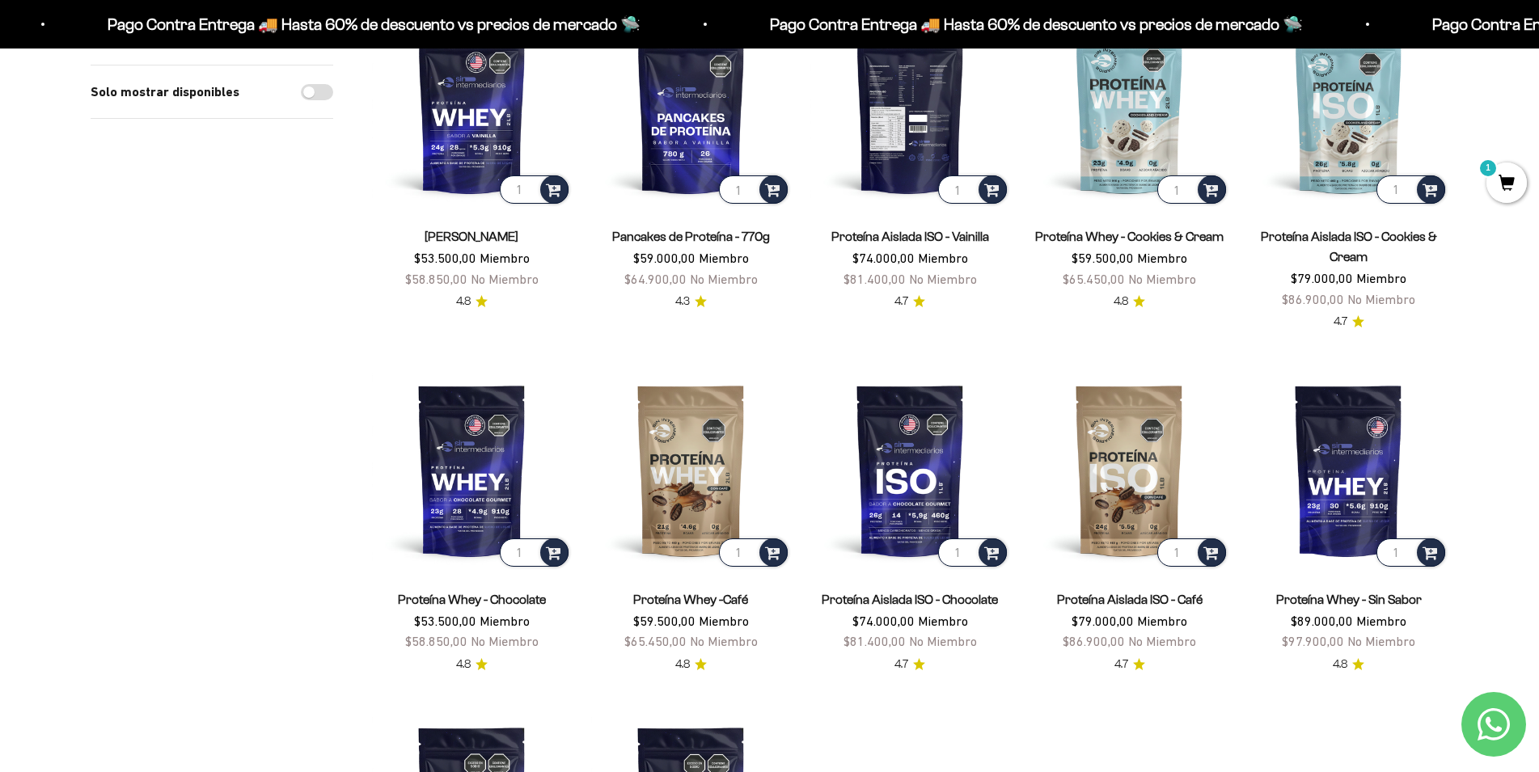
click at [911, 194] on img at bounding box center [910, 107] width 200 height 200
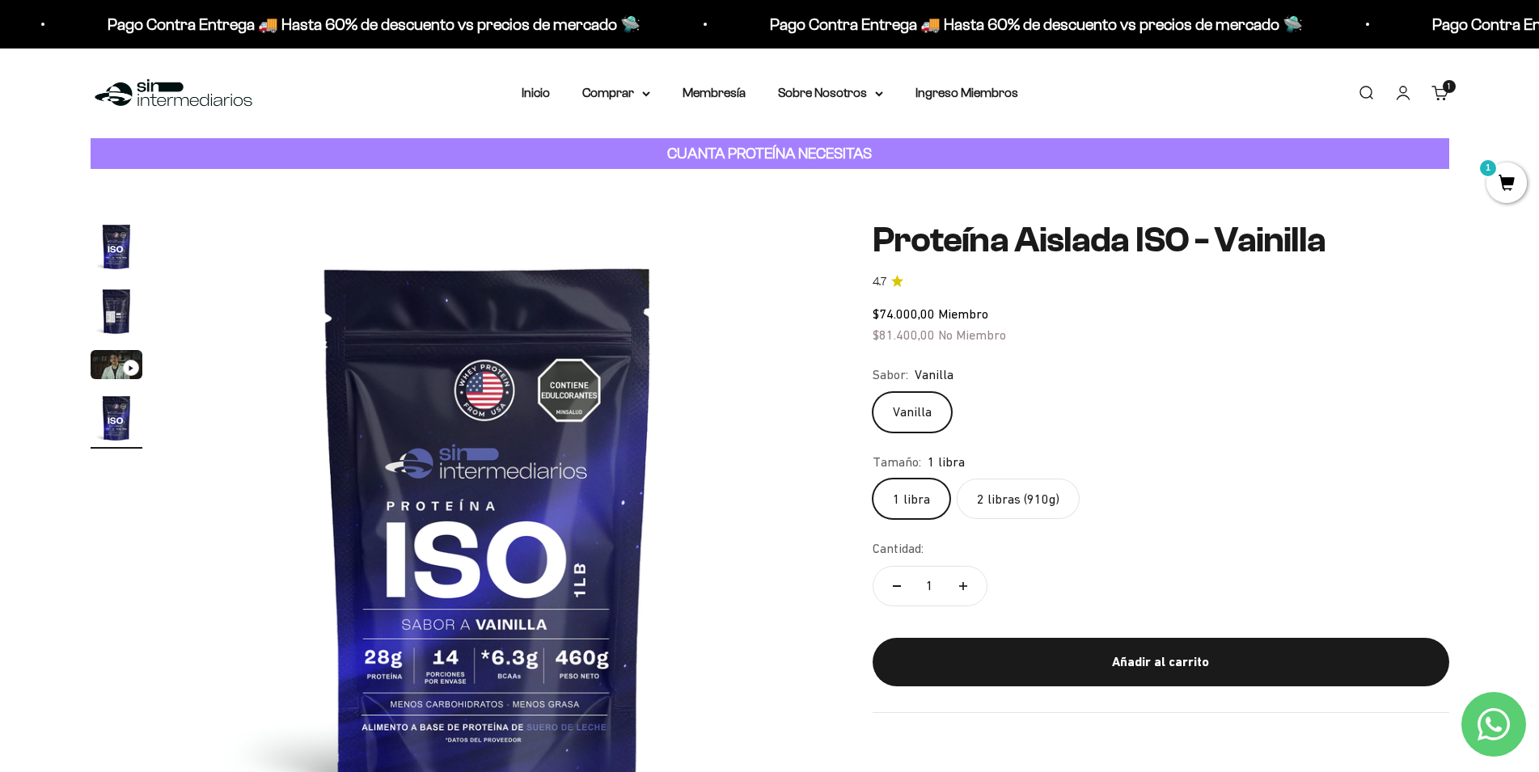
click at [115, 314] on img "Ir al artículo 2" at bounding box center [117, 312] width 52 height 52
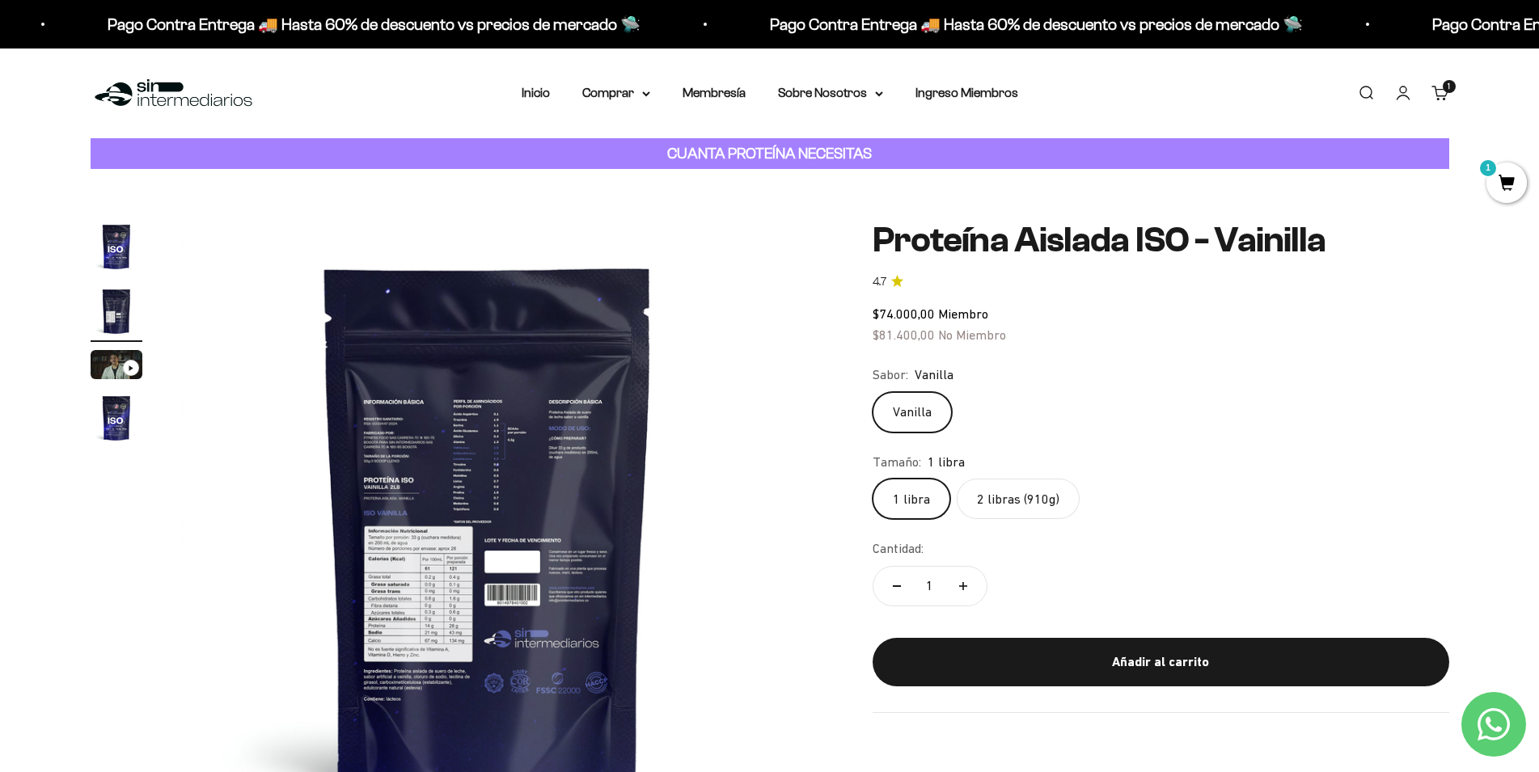
click at [451, 437] on img at bounding box center [488, 528] width 614 height 614
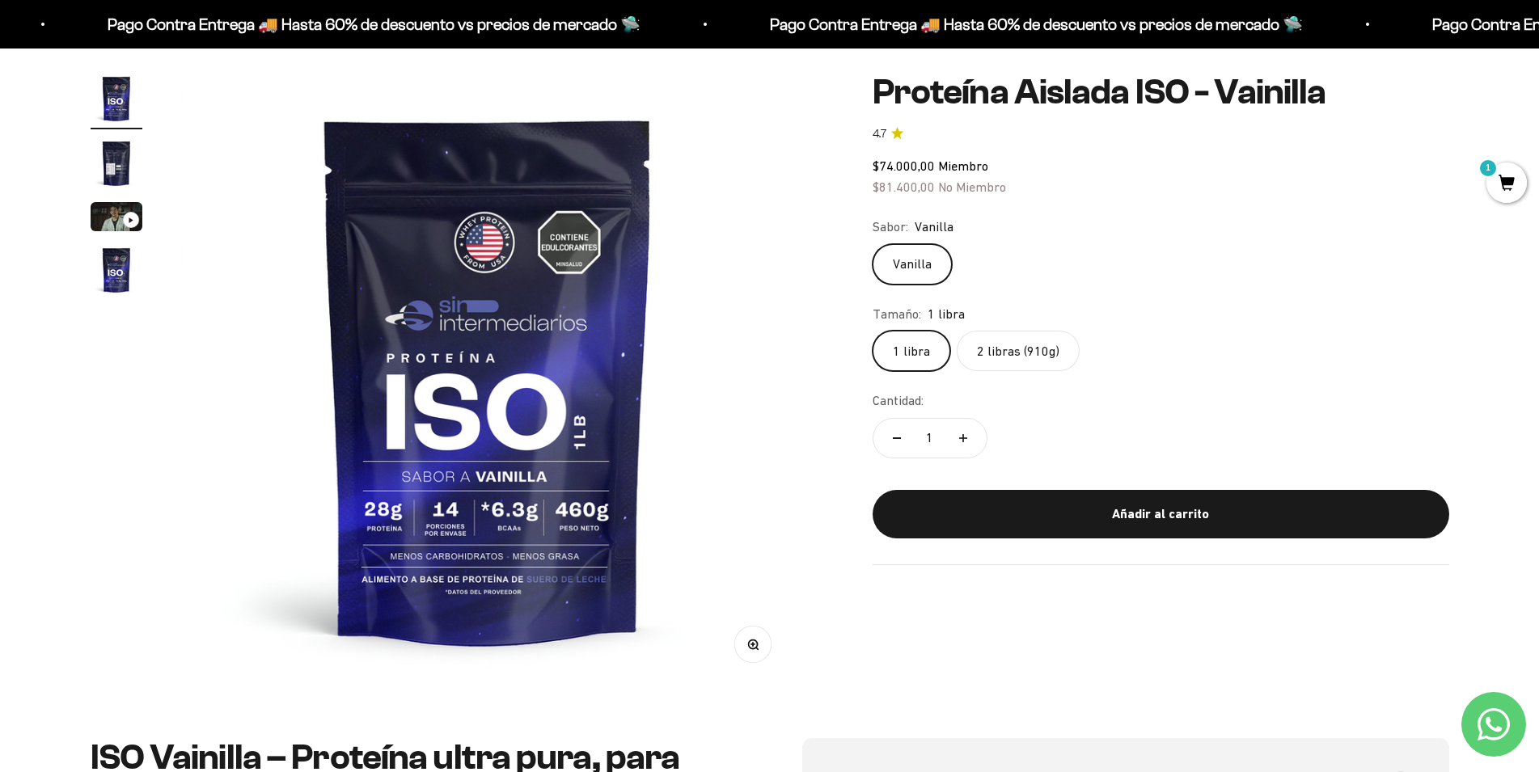
scroll to position [385, 0]
